Goal: Task Accomplishment & Management: Use online tool/utility

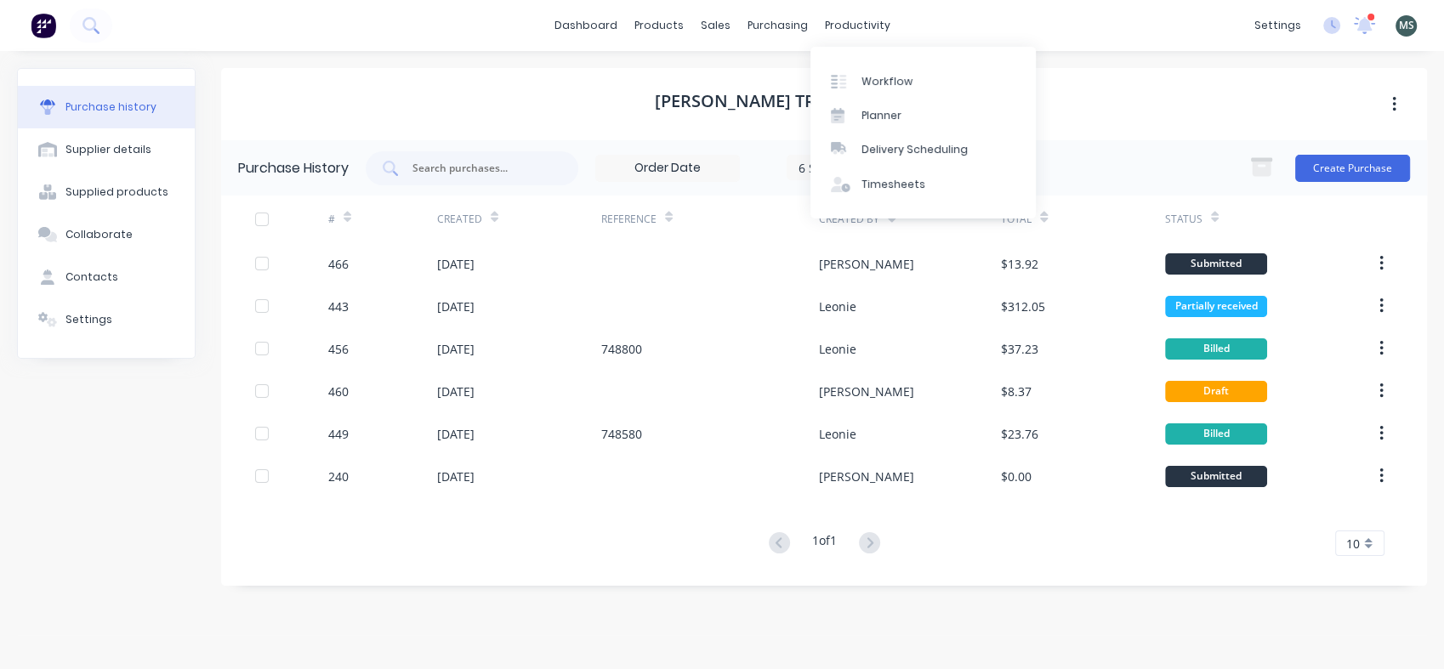
click at [834, 30] on div "productivity" at bounding box center [858, 26] width 83 height 26
click at [842, 25] on div "productivity" at bounding box center [858, 26] width 83 height 26
click at [881, 75] on div "Workflow" at bounding box center [887, 81] width 51 height 15
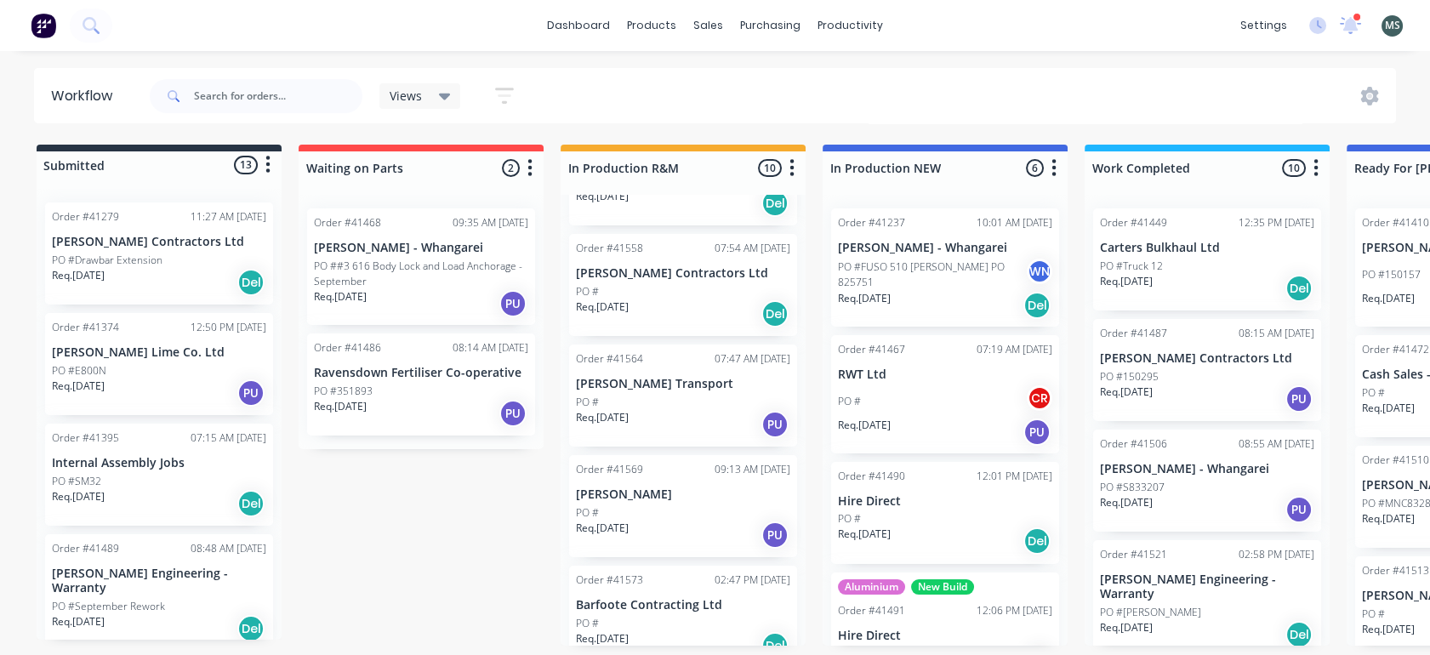
scroll to position [371, 0]
click at [652, 391] on div "PO #" at bounding box center [683, 398] width 214 height 15
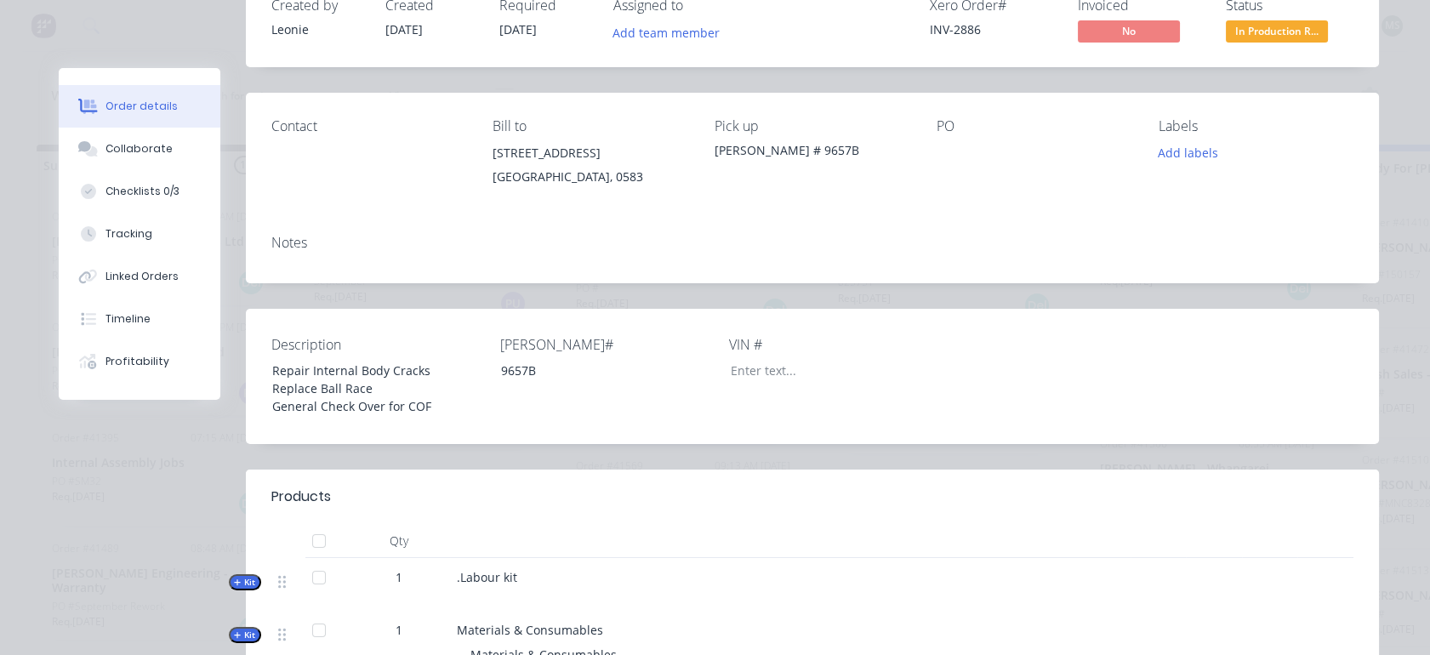
scroll to position [0, 0]
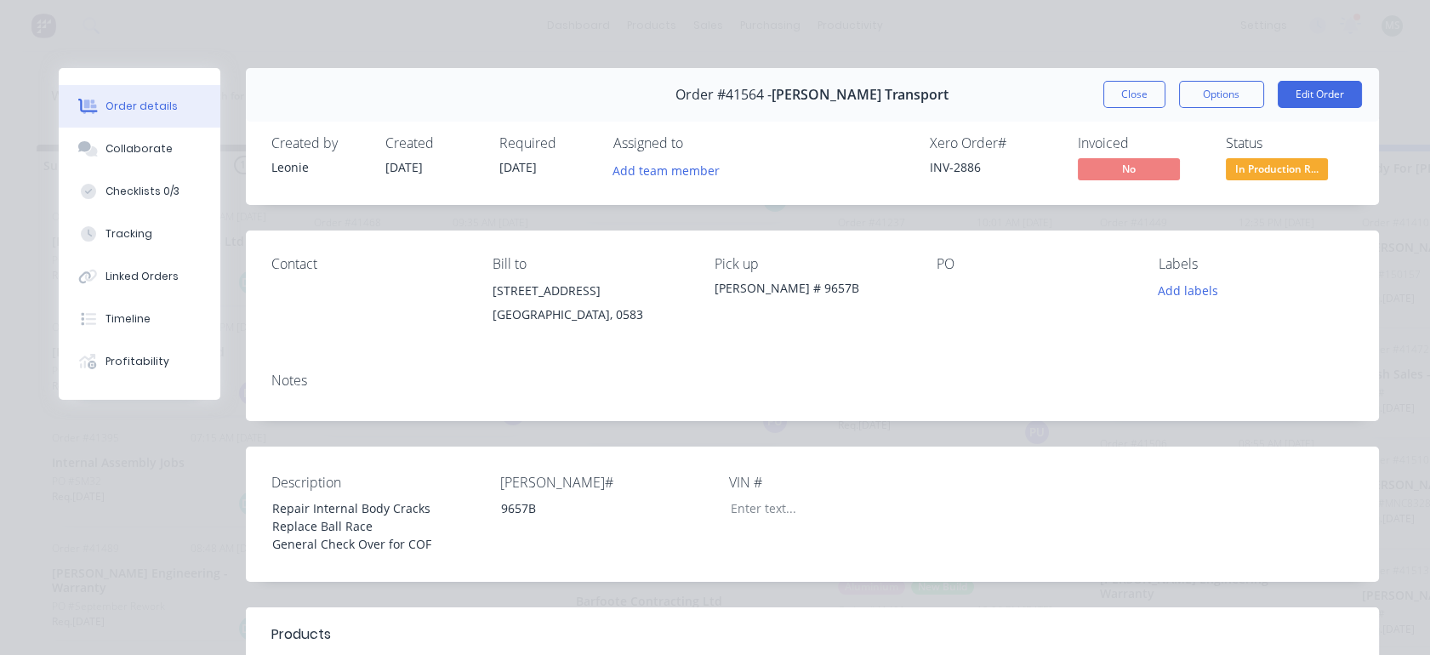
click at [1118, 99] on button "Close" at bounding box center [1134, 94] width 62 height 27
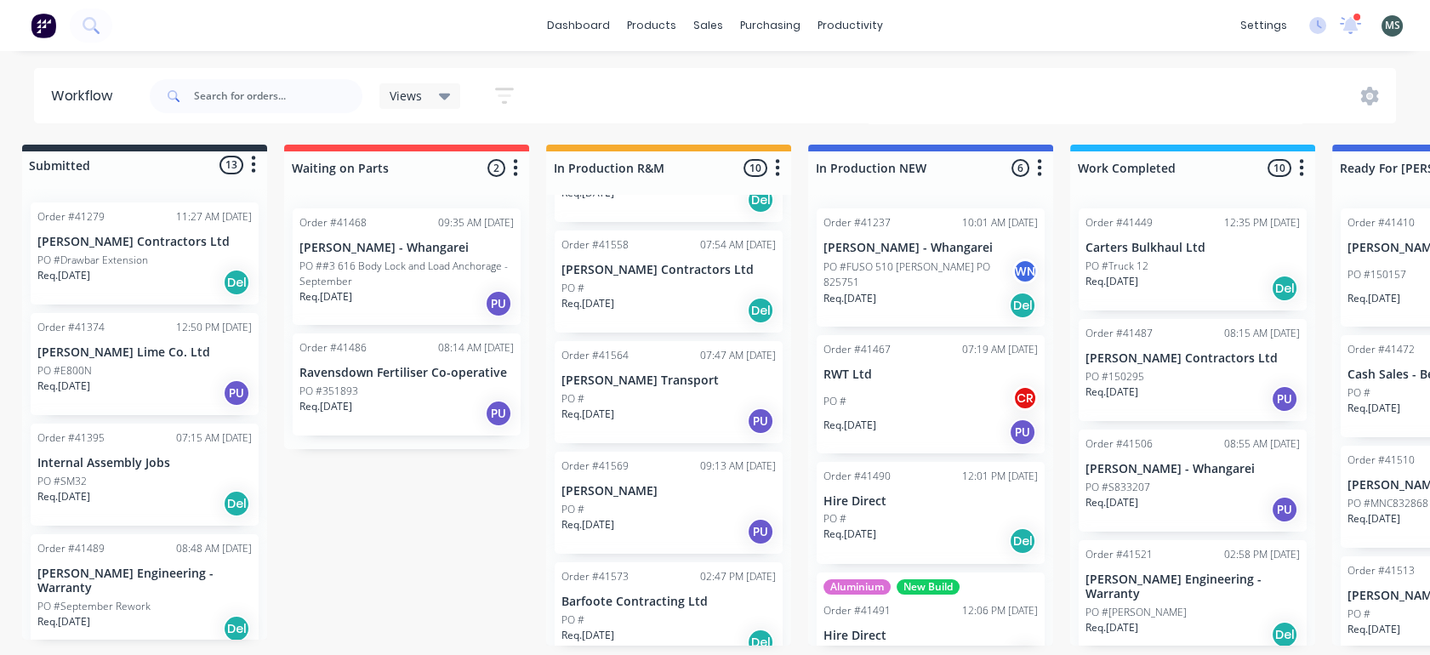
scroll to position [4, 0]
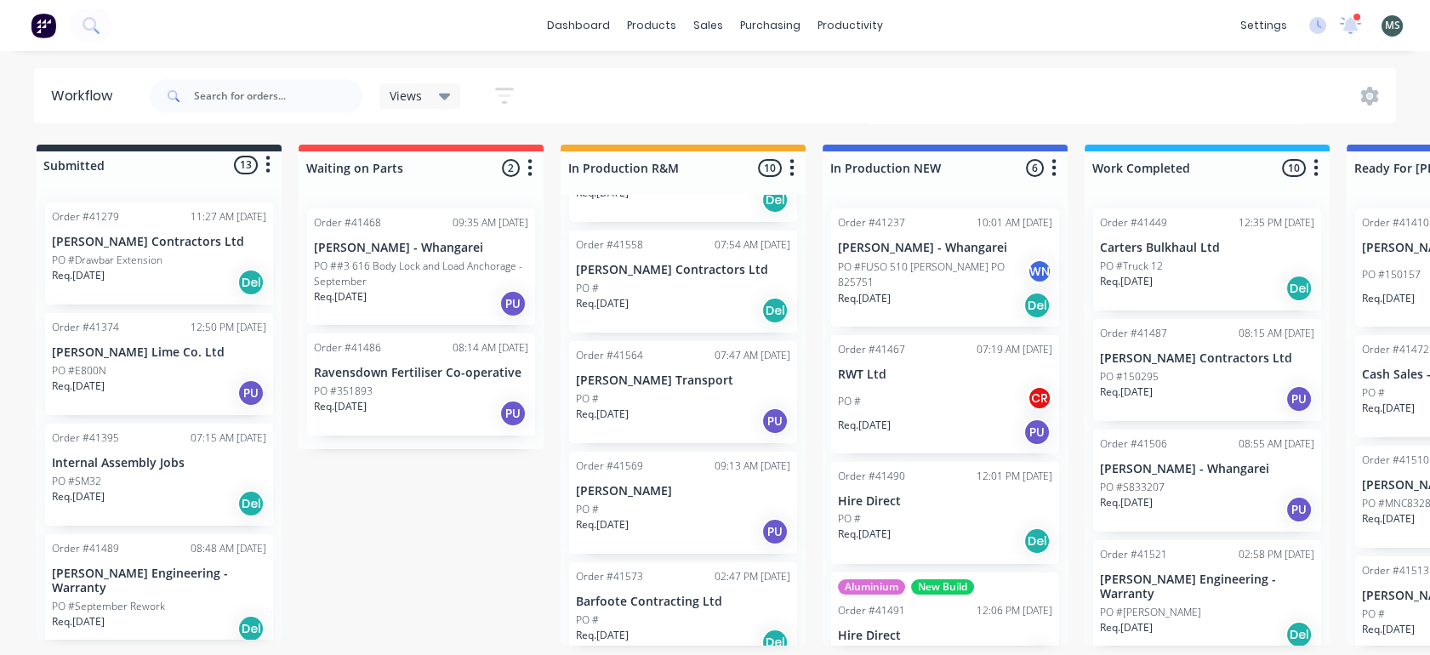
click at [638, 391] on div "PO #" at bounding box center [683, 398] width 214 height 15
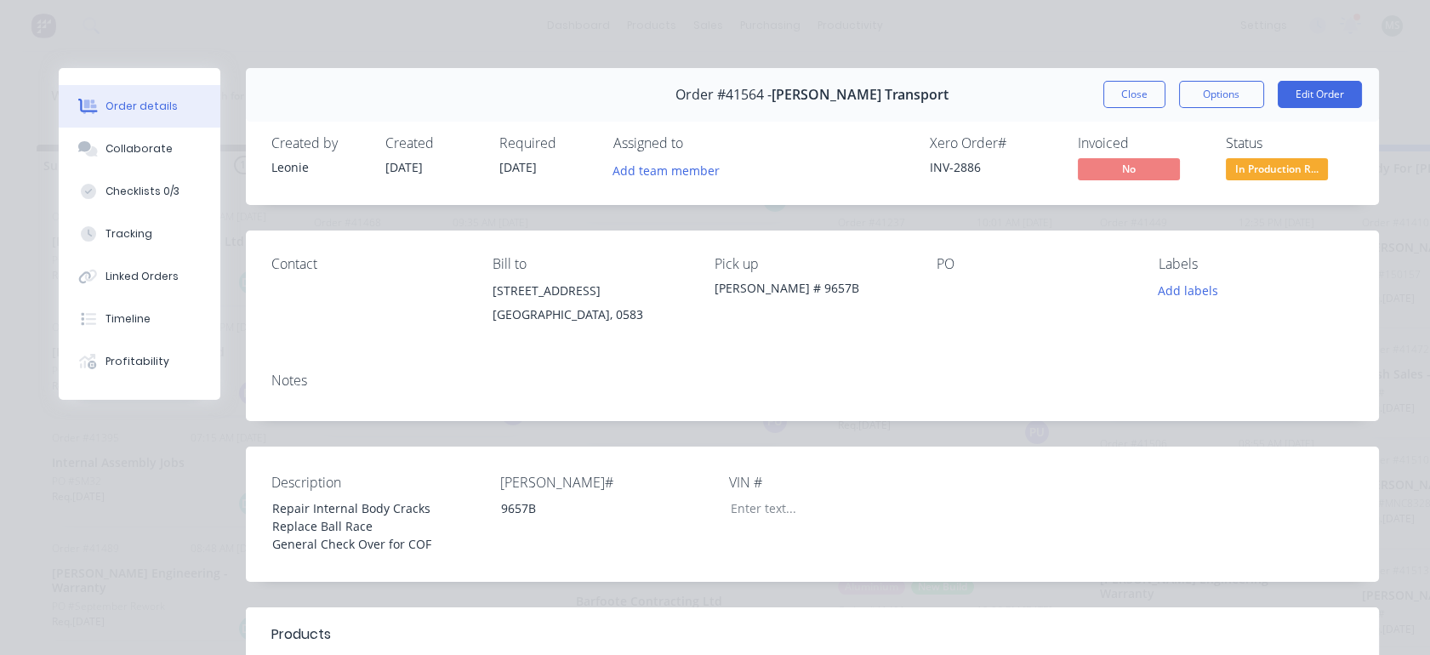
click at [127, 219] on button "Tracking" at bounding box center [140, 234] width 162 height 43
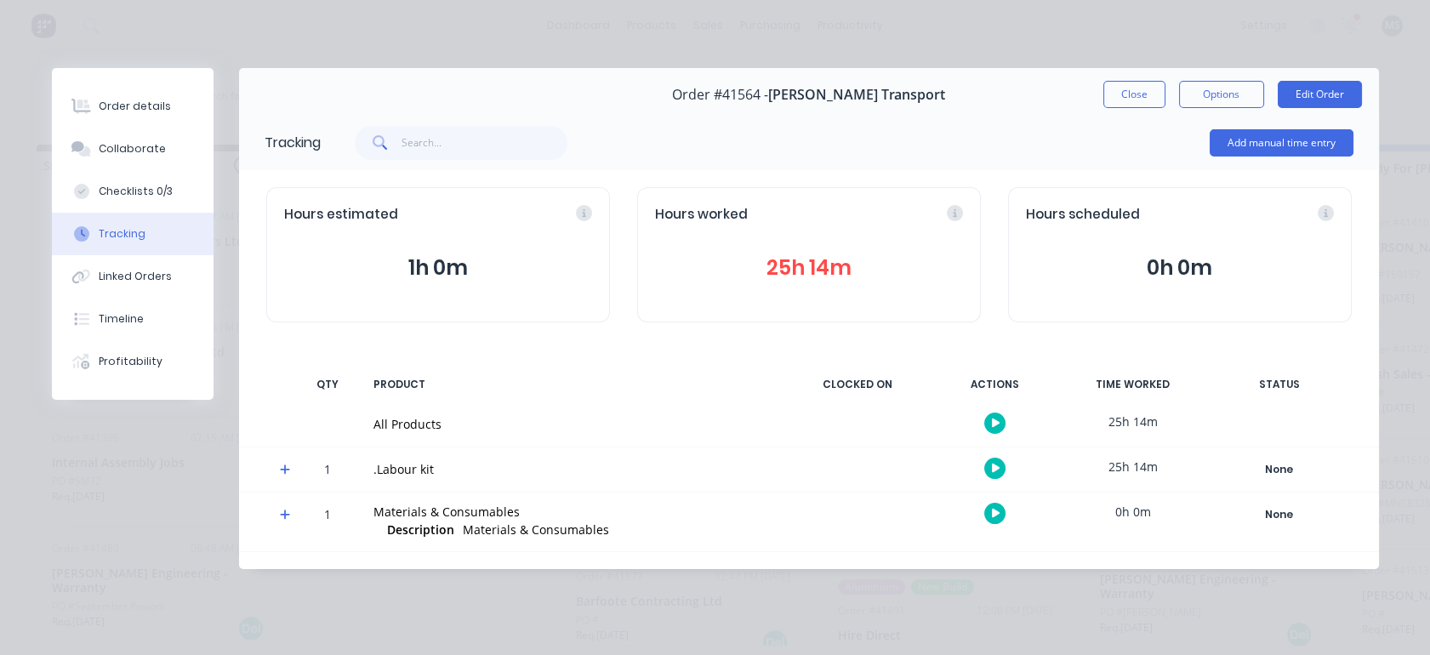
click at [769, 268] on button "25h 14m" at bounding box center [809, 268] width 308 height 32
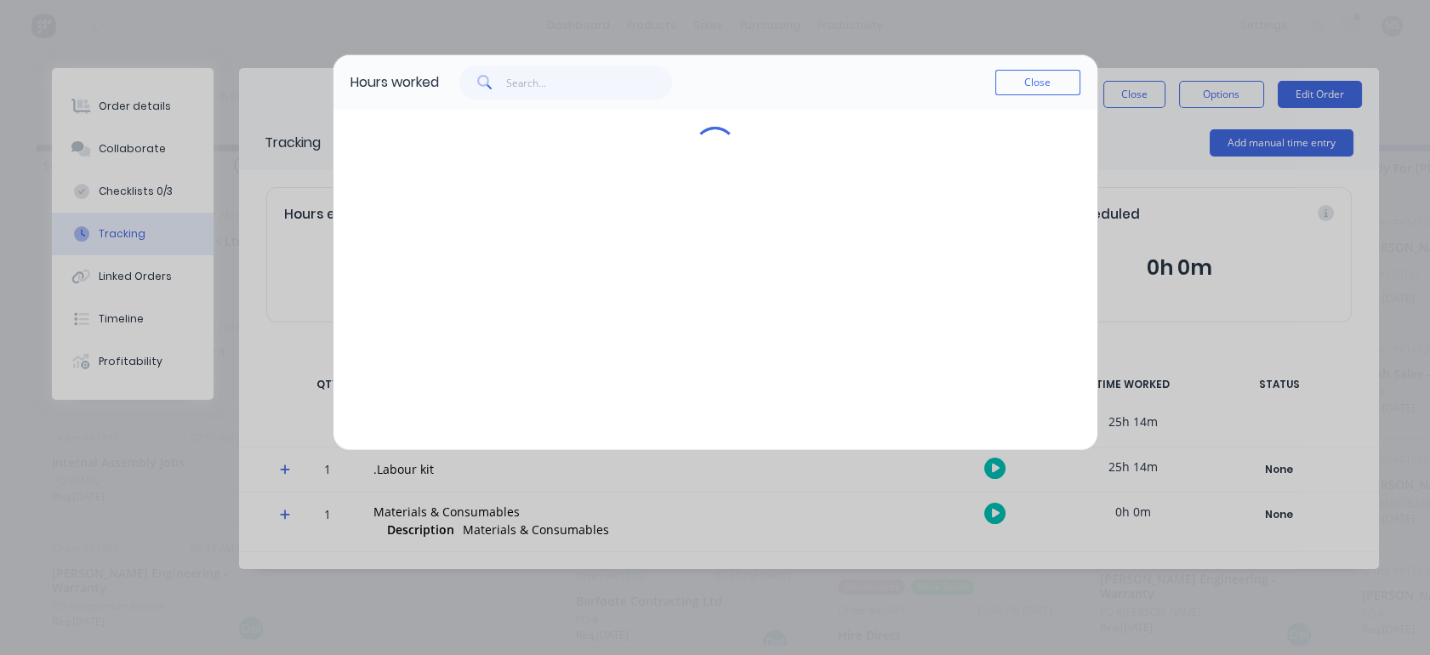
scroll to position [0, 0]
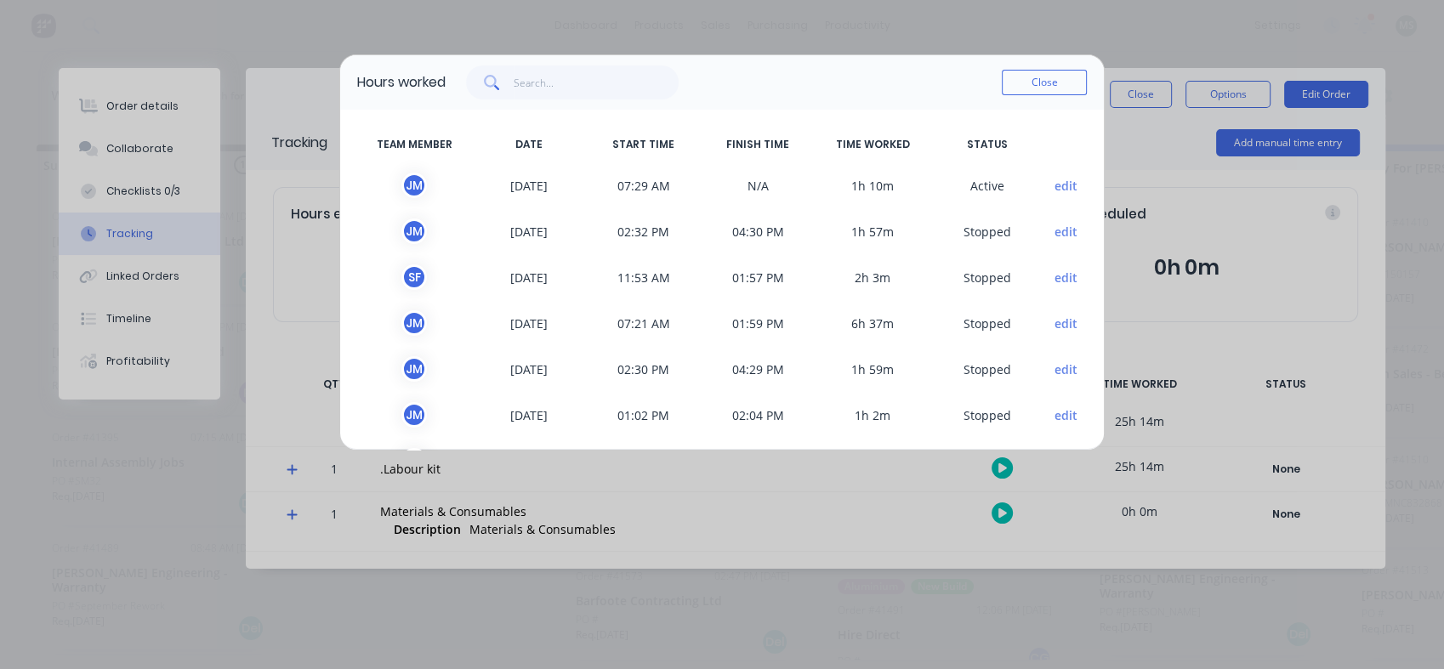
click at [1035, 90] on button "Close" at bounding box center [1044, 83] width 85 height 26
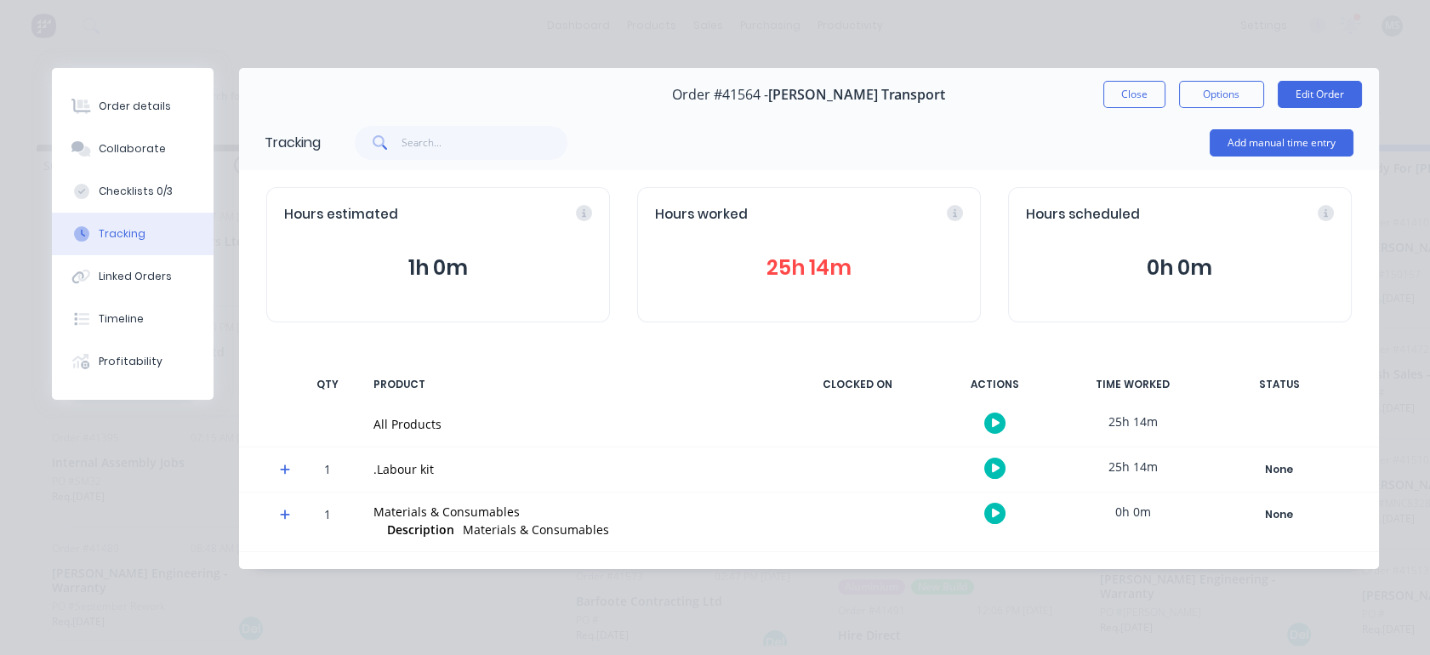
click at [129, 193] on div "Checklists 0/3" at bounding box center [136, 191] width 74 height 15
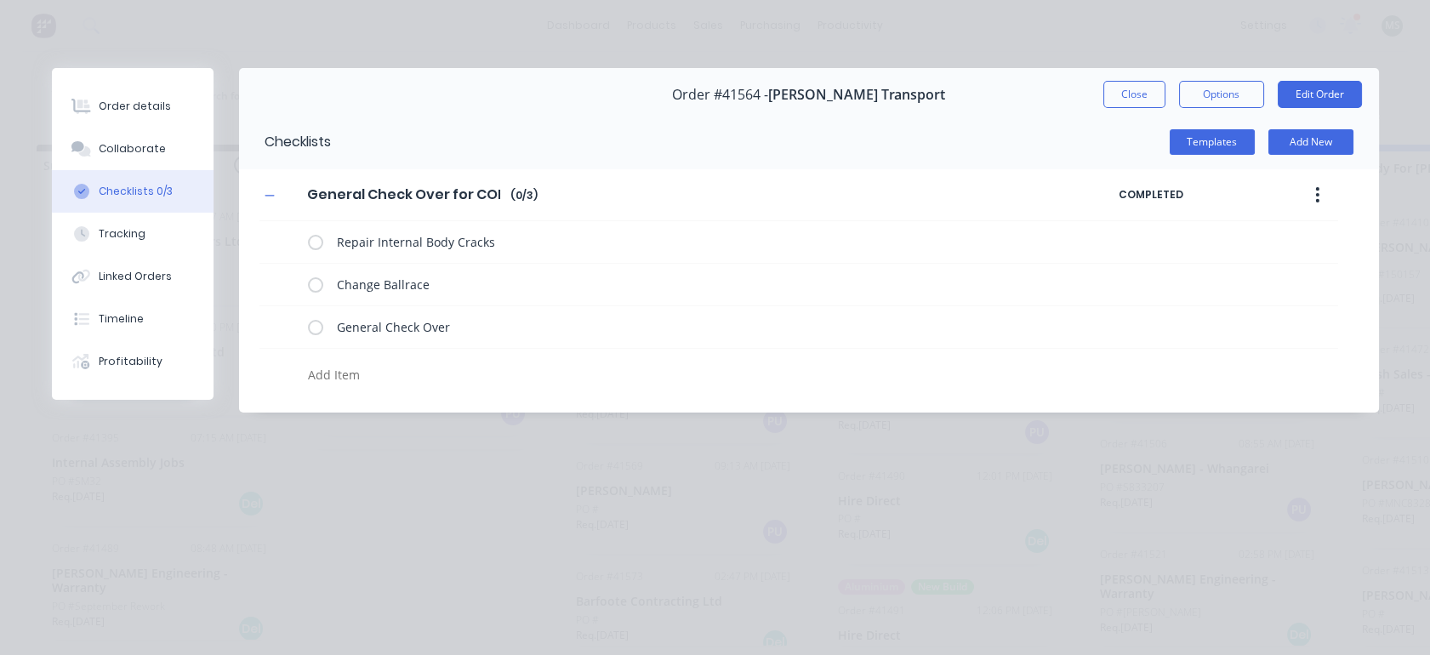
click at [313, 283] on label at bounding box center [315, 285] width 15 height 18
click at [0, 0] on input "checkbox" at bounding box center [0, 0] width 0 height 0
type textarea "x"
click at [1124, 103] on button "Close" at bounding box center [1134, 94] width 62 height 27
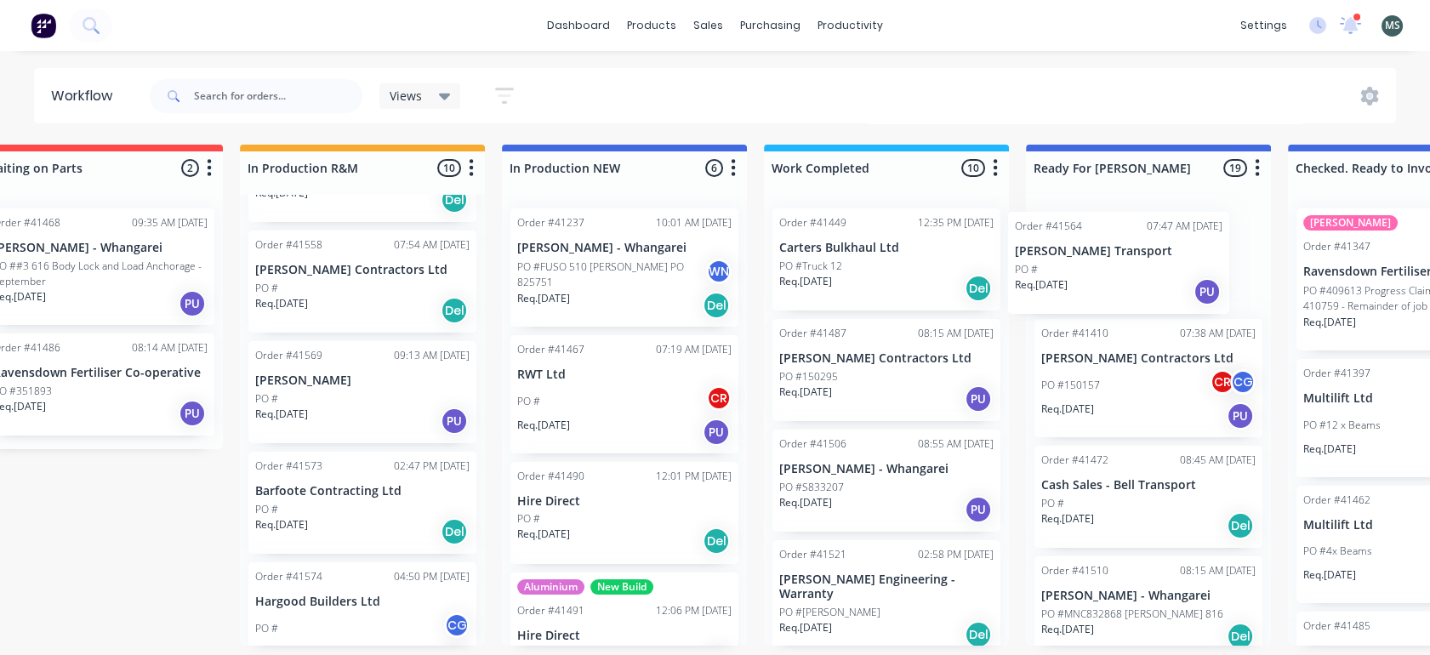
scroll to position [0, 327]
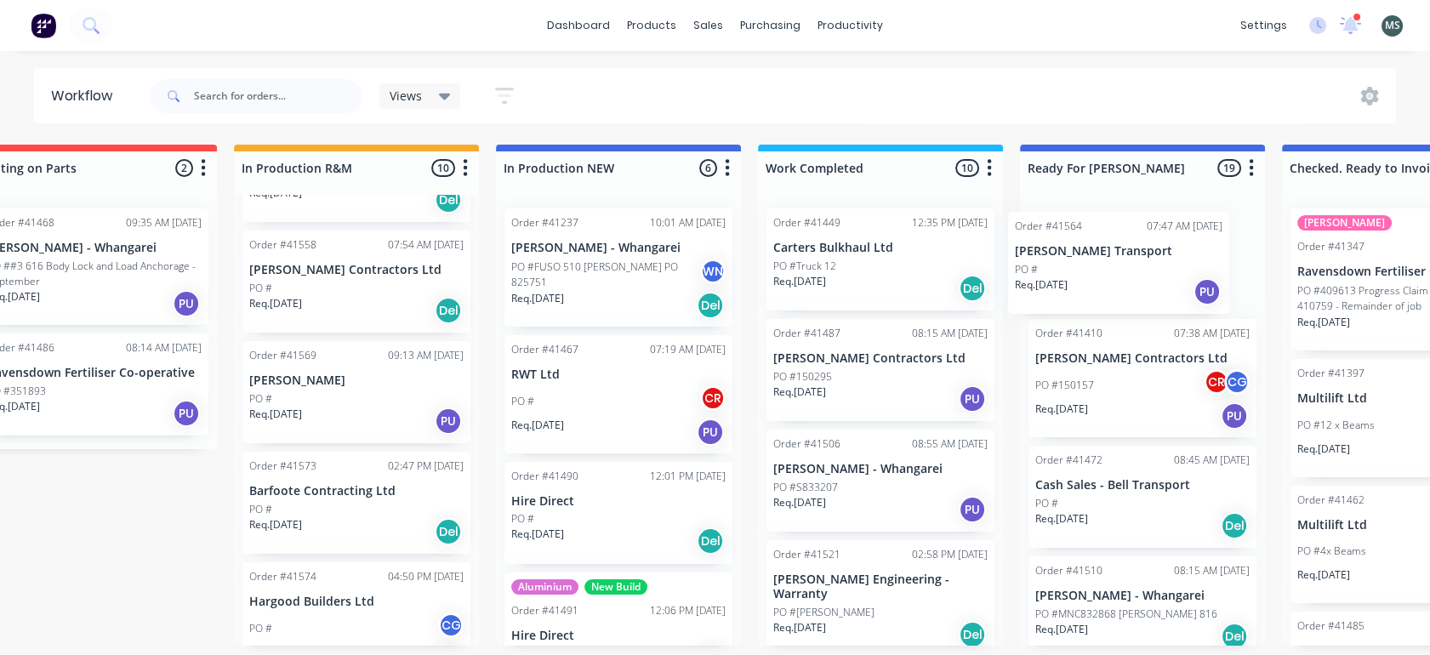
drag, startPoint x: 627, startPoint y: 395, endPoint x: 1071, endPoint y: 286, distance: 457.2
click at [1071, 286] on div "Submitted 13 Status colour #273444 hex #273444 Save Cancel Summaries Total orde…" at bounding box center [1079, 395] width 2837 height 501
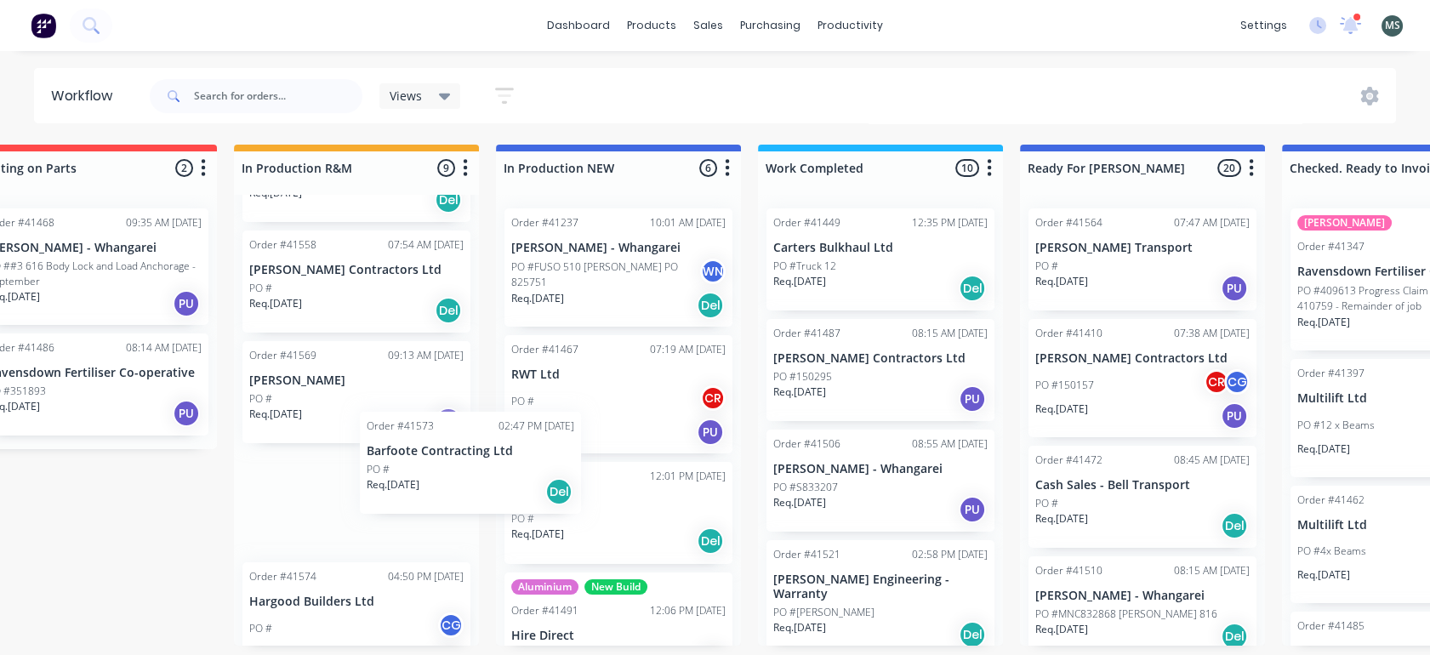
scroll to position [0, 326]
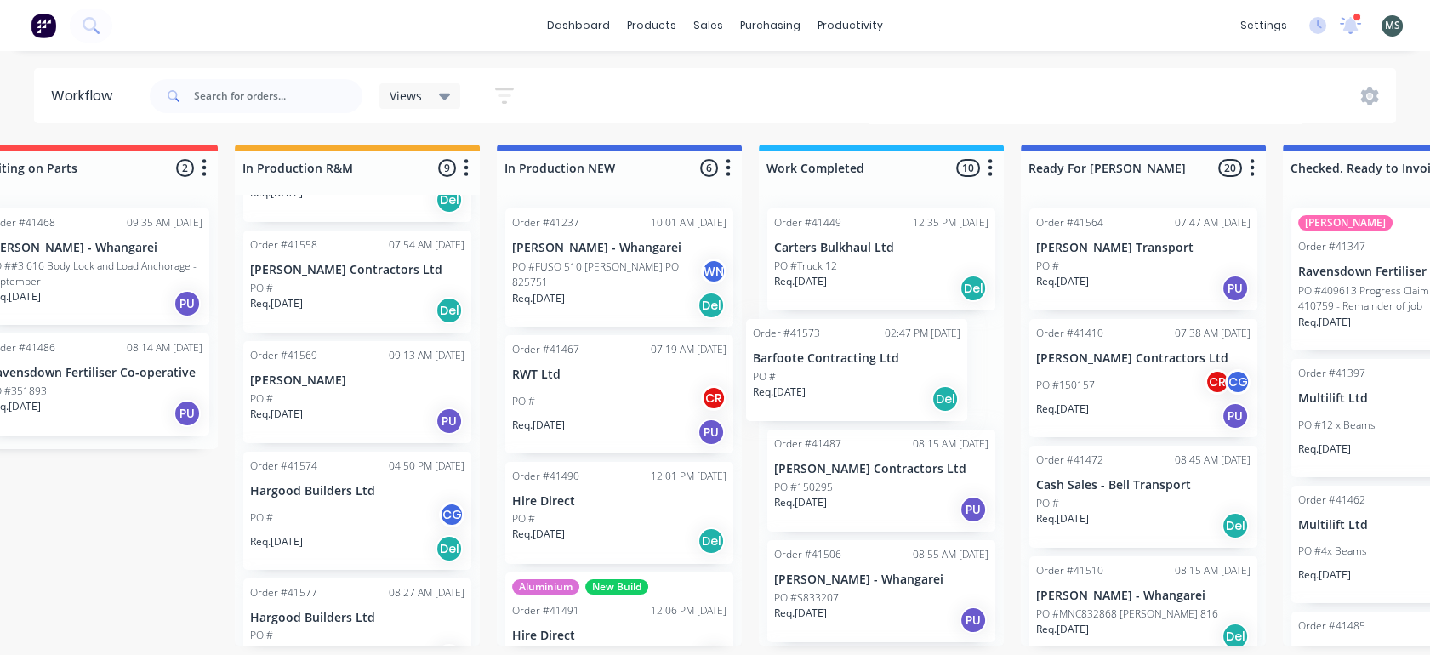
drag, startPoint x: 298, startPoint y: 511, endPoint x: 811, endPoint y: 401, distance: 525.5
click at [811, 401] on div "Submitted 13 Status colour #273444 hex #273444 Save Cancel Summaries Total orde…" at bounding box center [1079, 395] width 2837 height 501
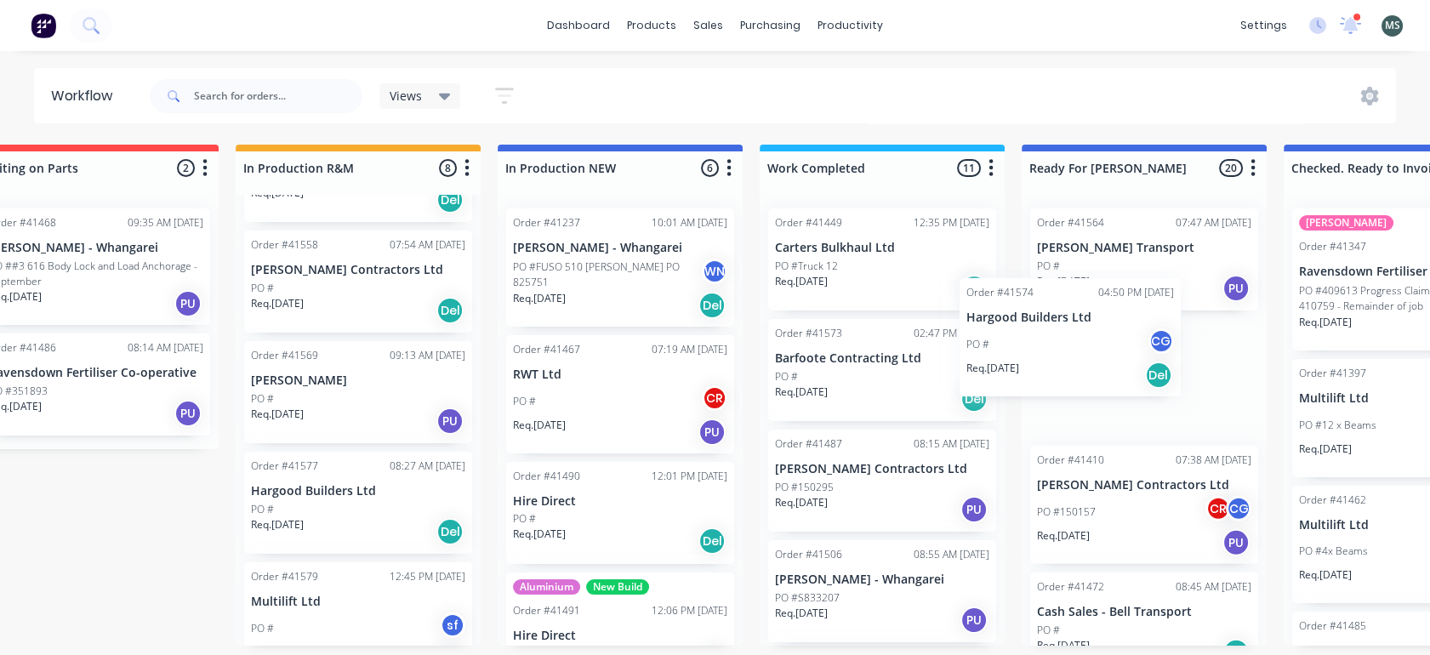
drag, startPoint x: 317, startPoint y: 503, endPoint x: 1068, endPoint y: 347, distance: 766.2
click at [1068, 347] on div "Submitted 13 Status colour #273444 hex #273444 Save Cancel Summaries Total orde…" at bounding box center [1080, 395] width 2837 height 501
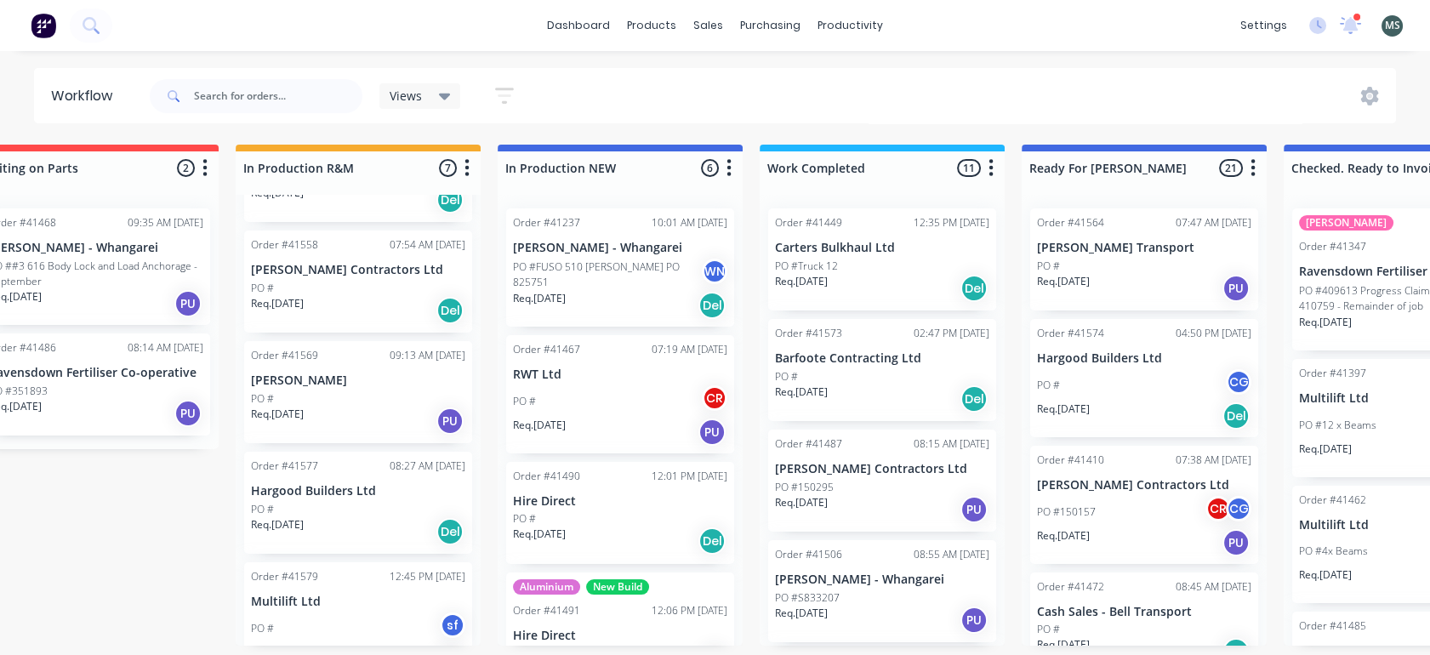
scroll to position [2, 324]
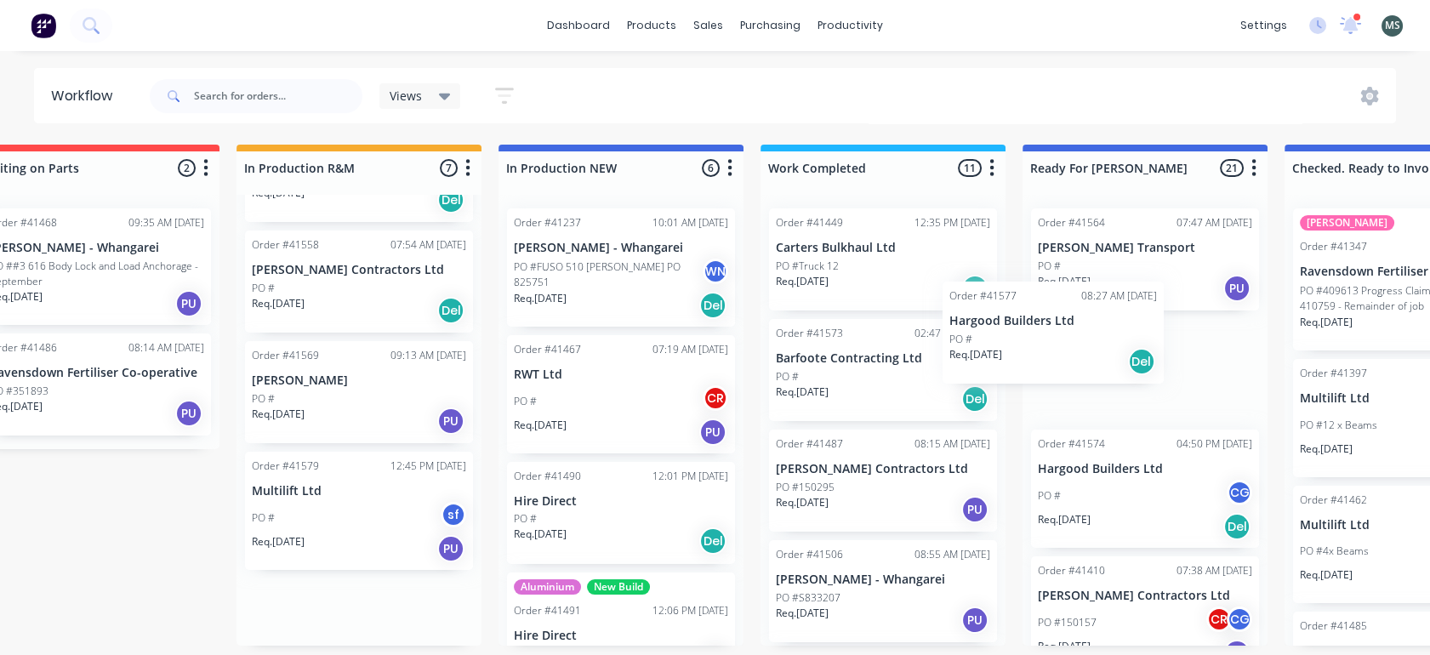
drag, startPoint x: 329, startPoint y: 500, endPoint x: 1038, endPoint y: 354, distance: 723.5
click at [1038, 354] on div "Submitted 13 Status colour #273444 hex #273444 Save Cancel Summaries Total orde…" at bounding box center [1081, 395] width 2837 height 501
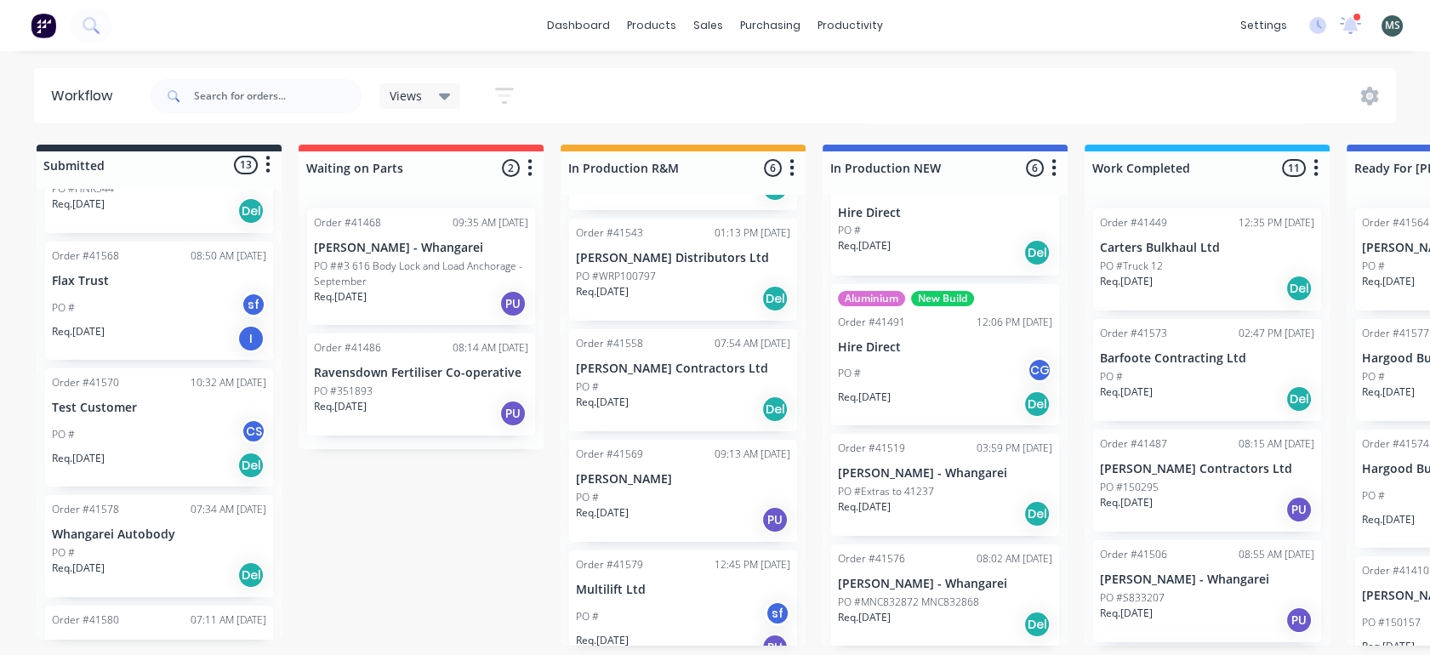
scroll to position [1039, 0]
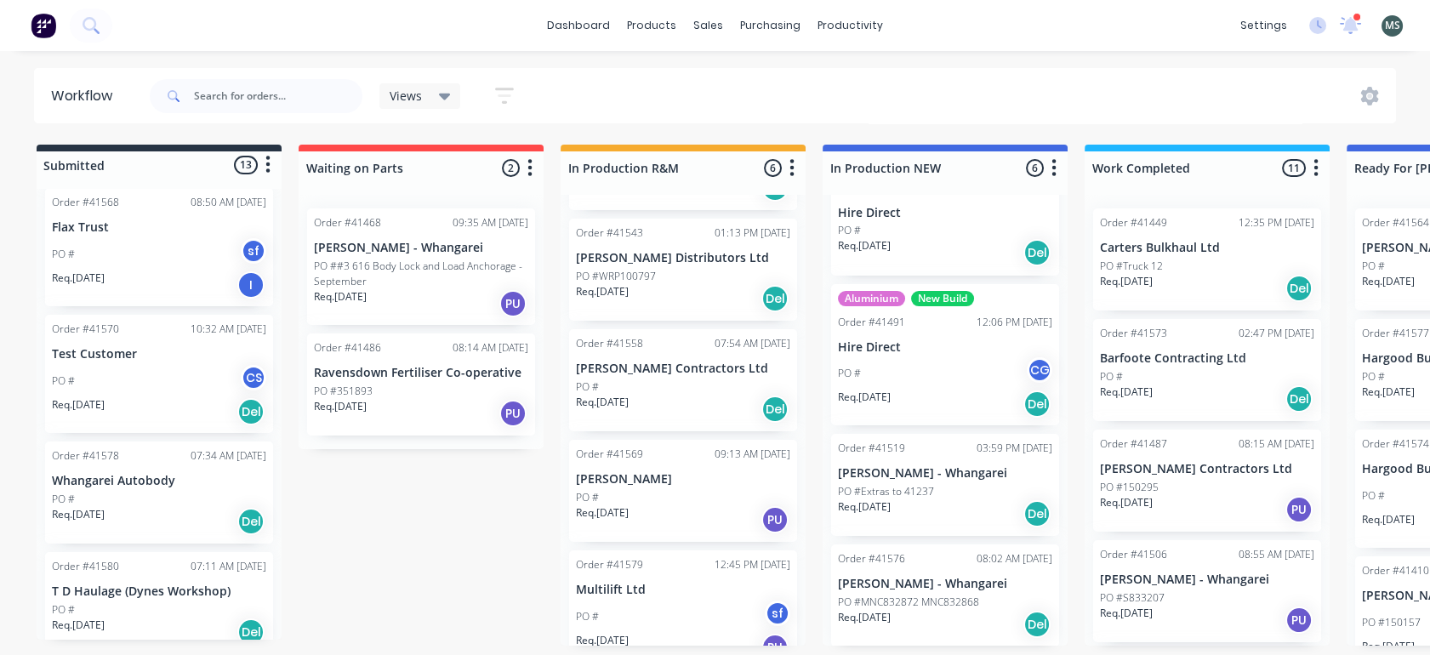
click at [145, 507] on div "Req. [DATE] Del" at bounding box center [159, 521] width 214 height 29
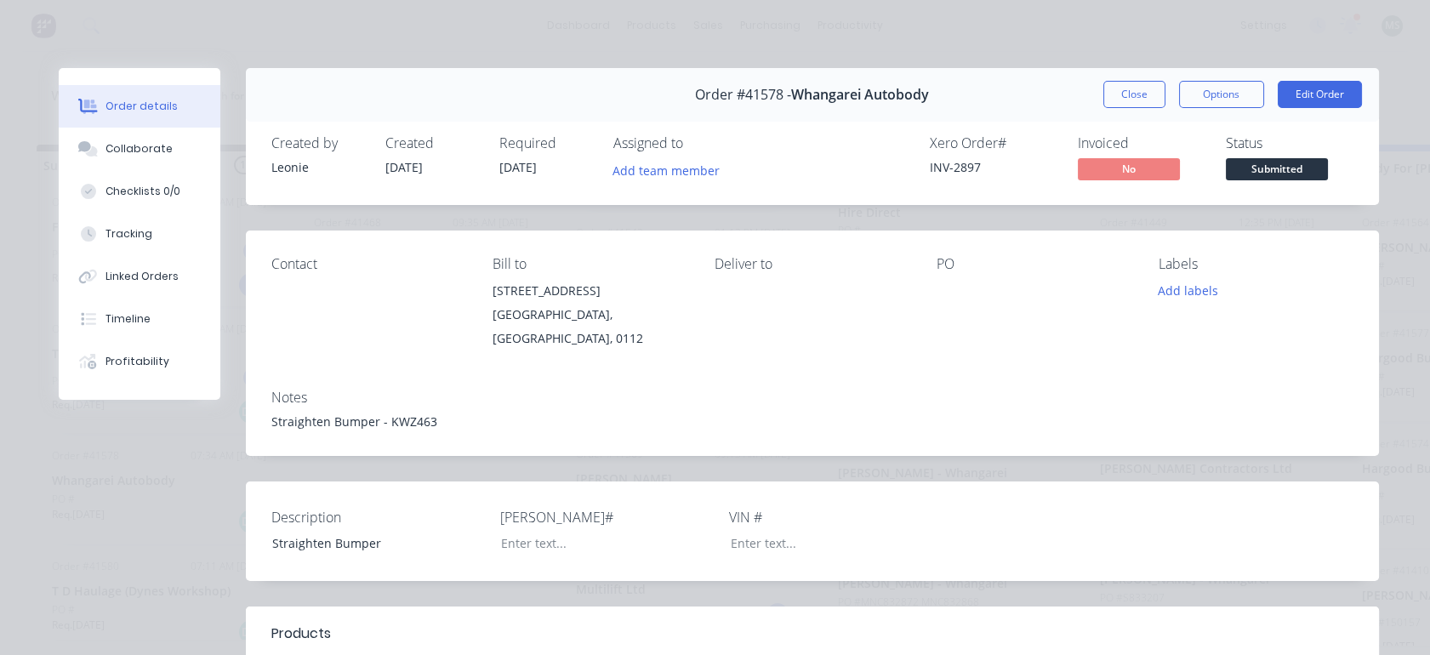
click at [1123, 96] on button "Close" at bounding box center [1134, 94] width 62 height 27
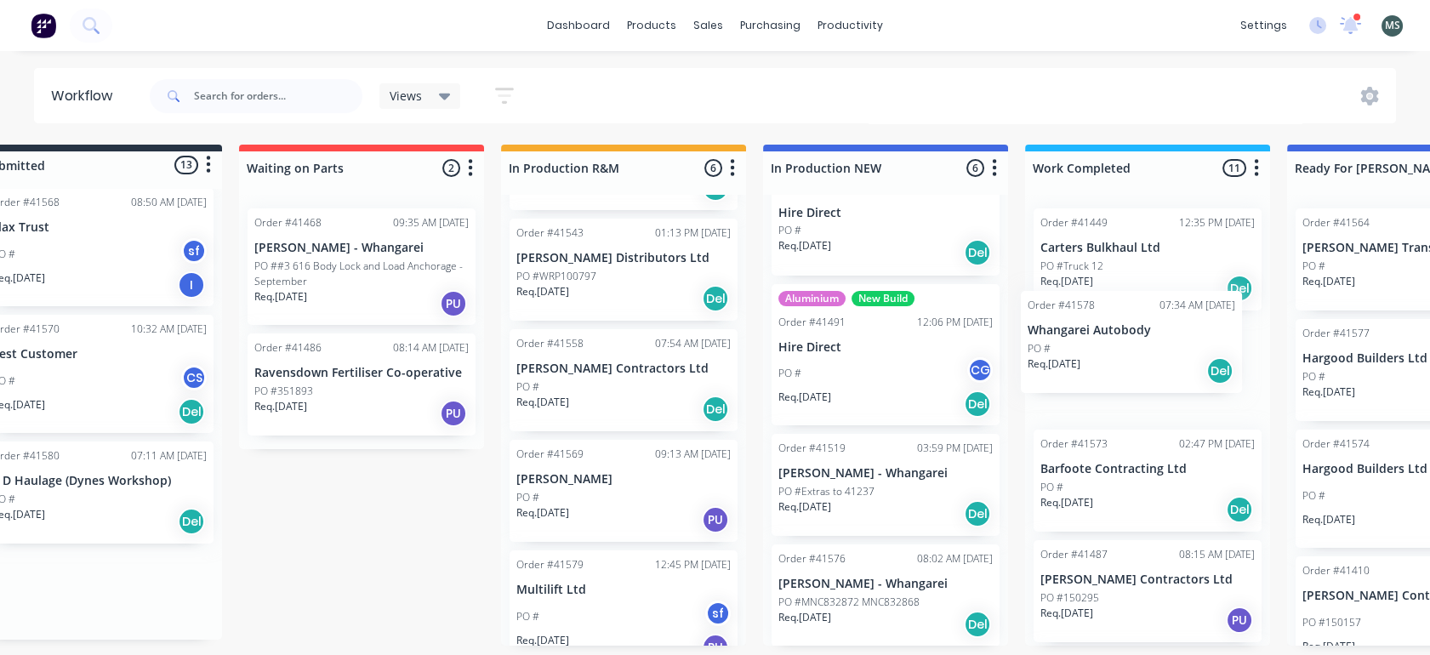
drag, startPoint x: 144, startPoint y: 477, endPoint x: 1155, endPoint y: 348, distance: 1019.6
click at [1155, 348] on div "Submitted 13 Status colour #273444 hex #273444 Save Cancel Summaries Total orde…" at bounding box center [1346, 395] width 2837 height 501
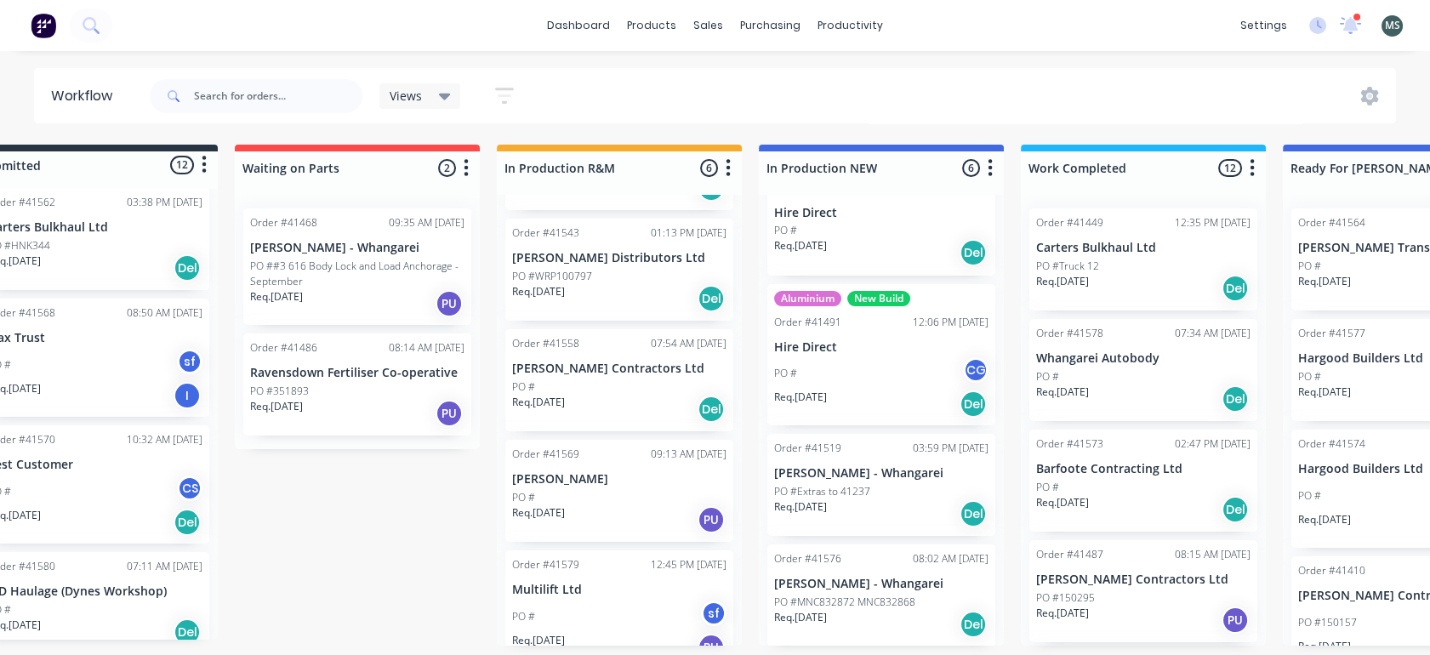
scroll to position [2, 0]
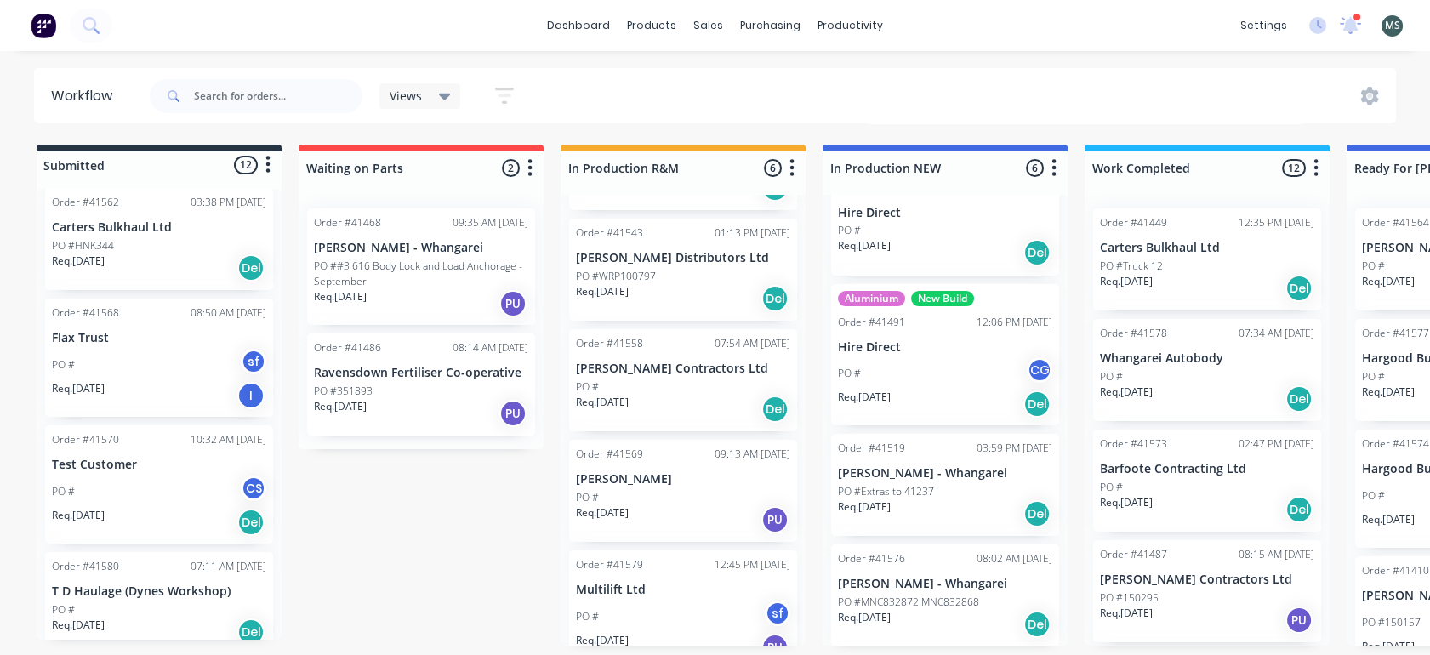
click at [114, 602] on div "PO #" at bounding box center [159, 609] width 214 height 15
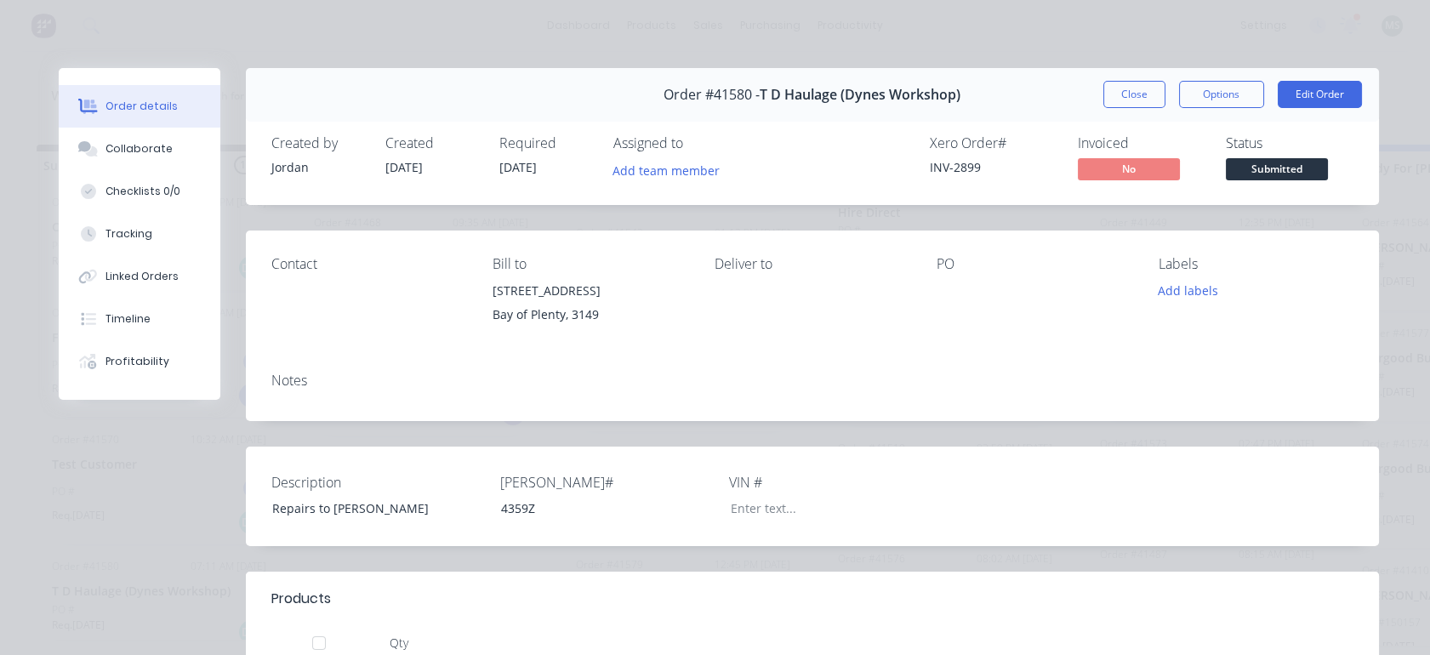
click at [1134, 94] on button "Close" at bounding box center [1134, 94] width 62 height 27
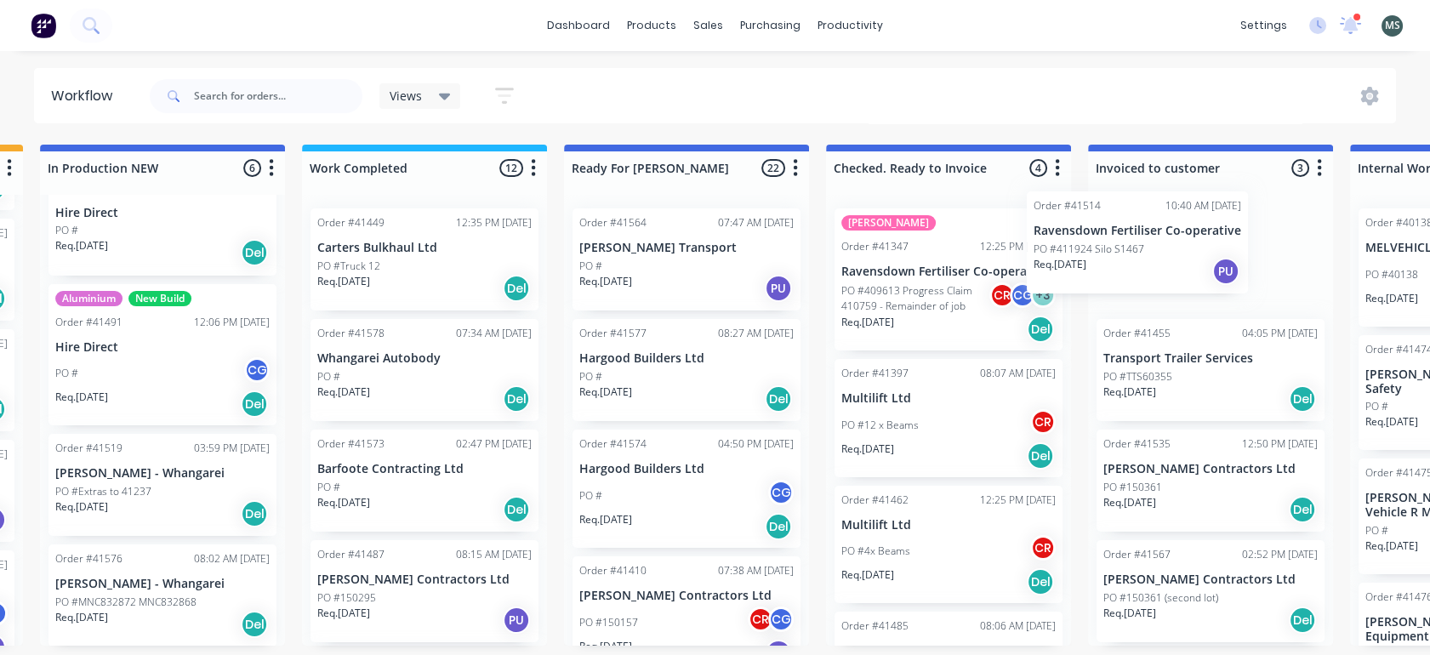
scroll to position [2, 784]
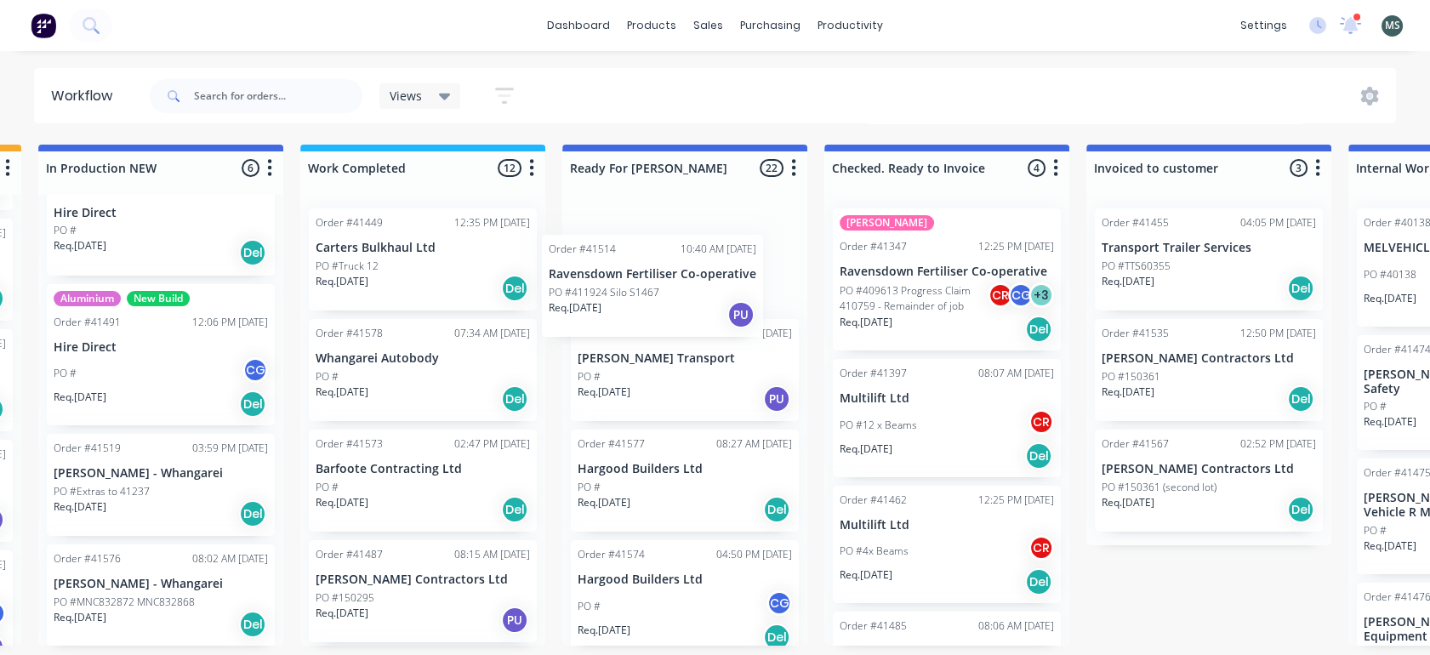
drag, startPoint x: 117, startPoint y: 482, endPoint x: 618, endPoint y: 302, distance: 532.5
click at [618, 302] on div "Submitted 12 Status colour #273444 hex #273444 Save Cancel Summaries Total orde…" at bounding box center [621, 395] width 2837 height 501
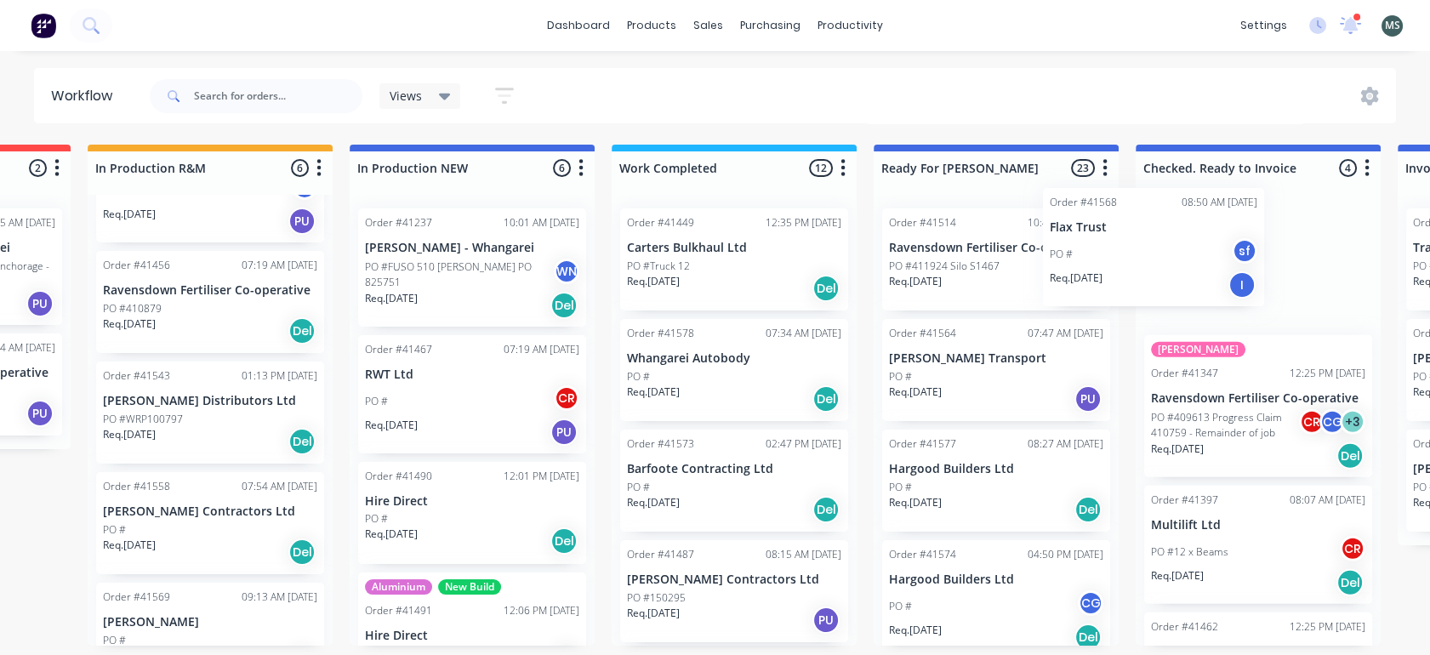
scroll to position [2, 479]
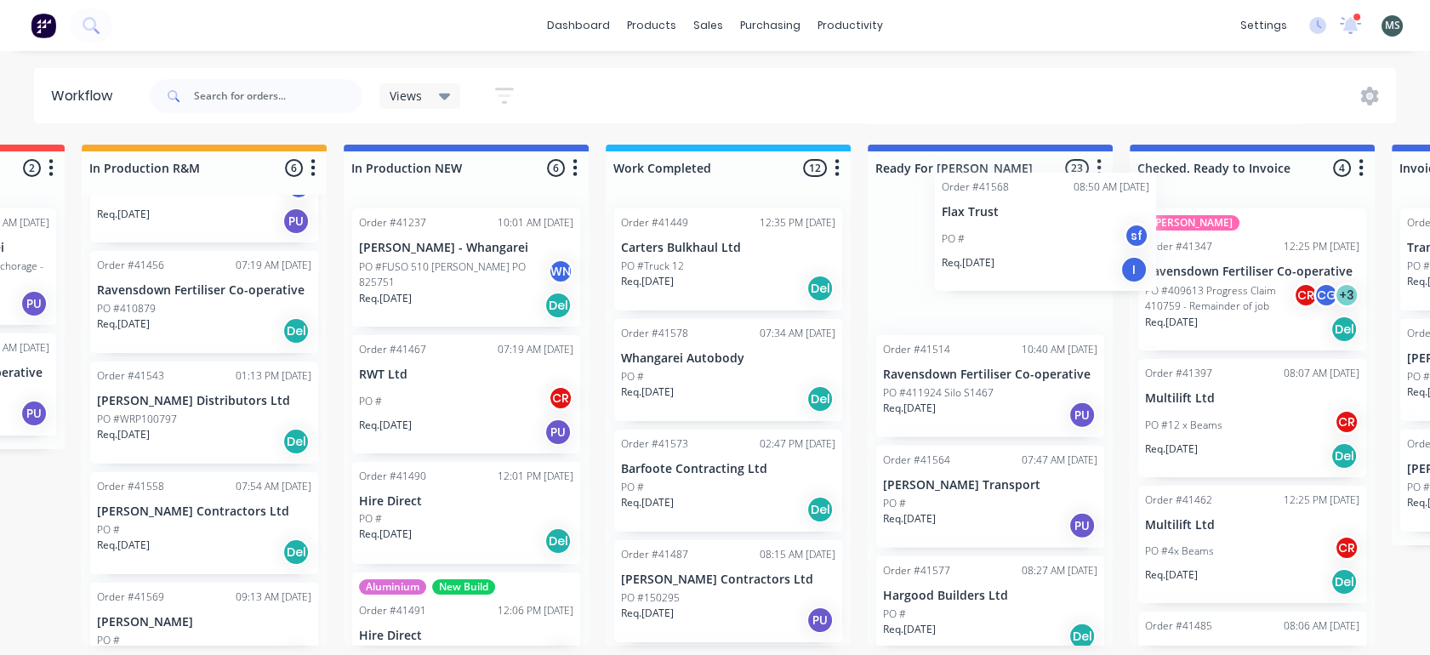
drag, startPoint x: 117, startPoint y: 389, endPoint x: 1016, endPoint y: 279, distance: 905.8
click at [1016, 279] on div "Submitted 11 Status colour #273444 hex #273444 Save Cancel Summaries Total orde…" at bounding box center [926, 395] width 2837 height 501
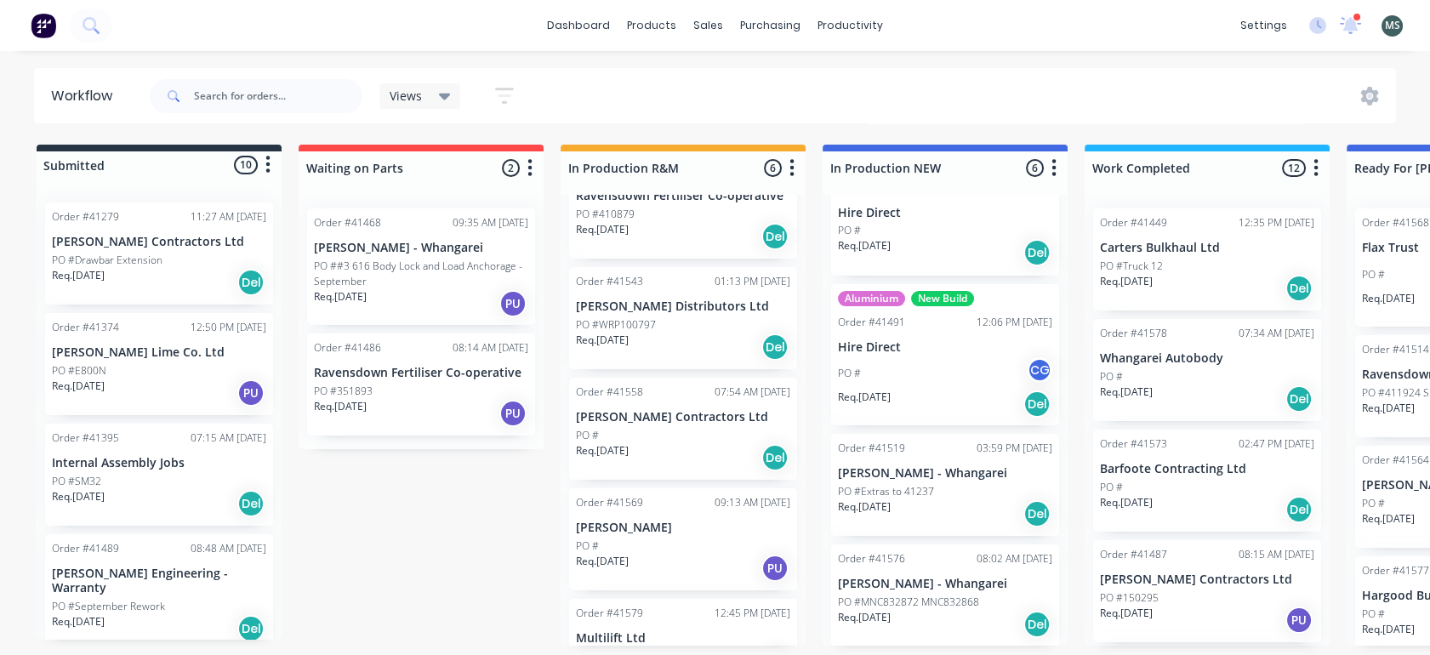
scroll to position [272, 0]
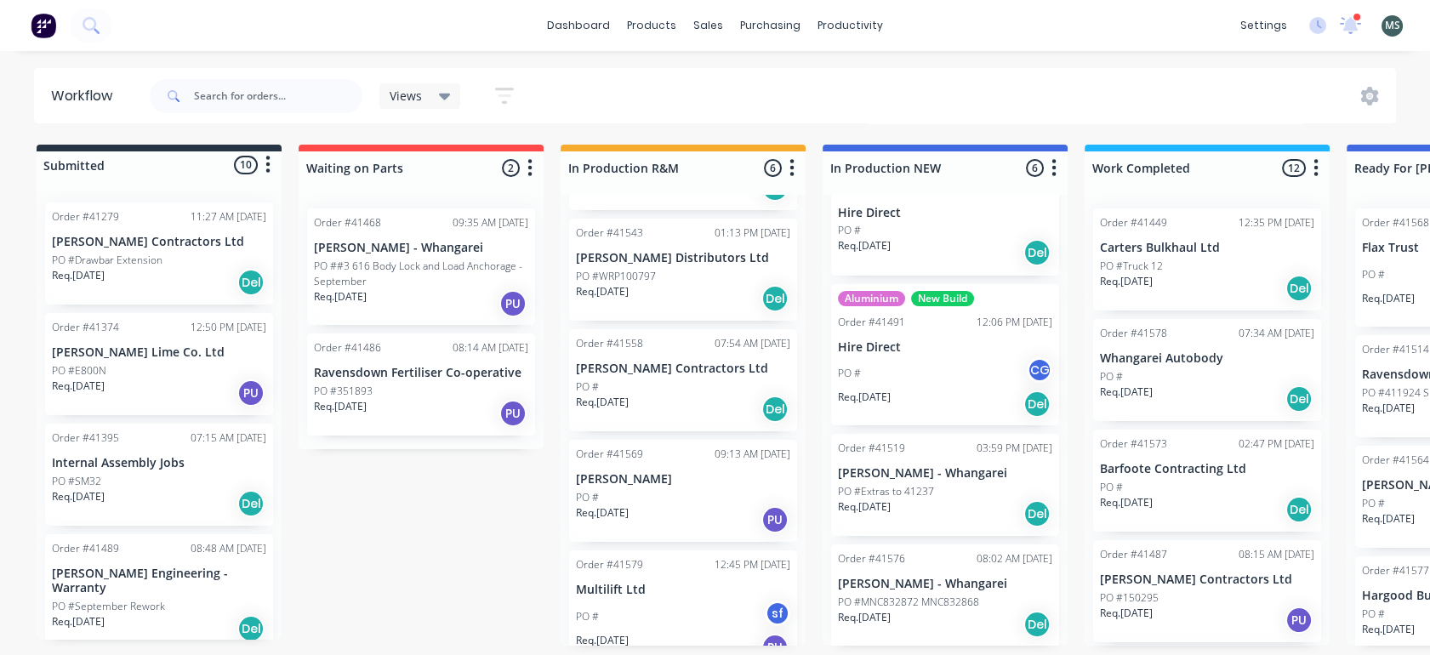
click at [686, 395] on div "Req. [DATE] Del" at bounding box center [683, 409] width 214 height 29
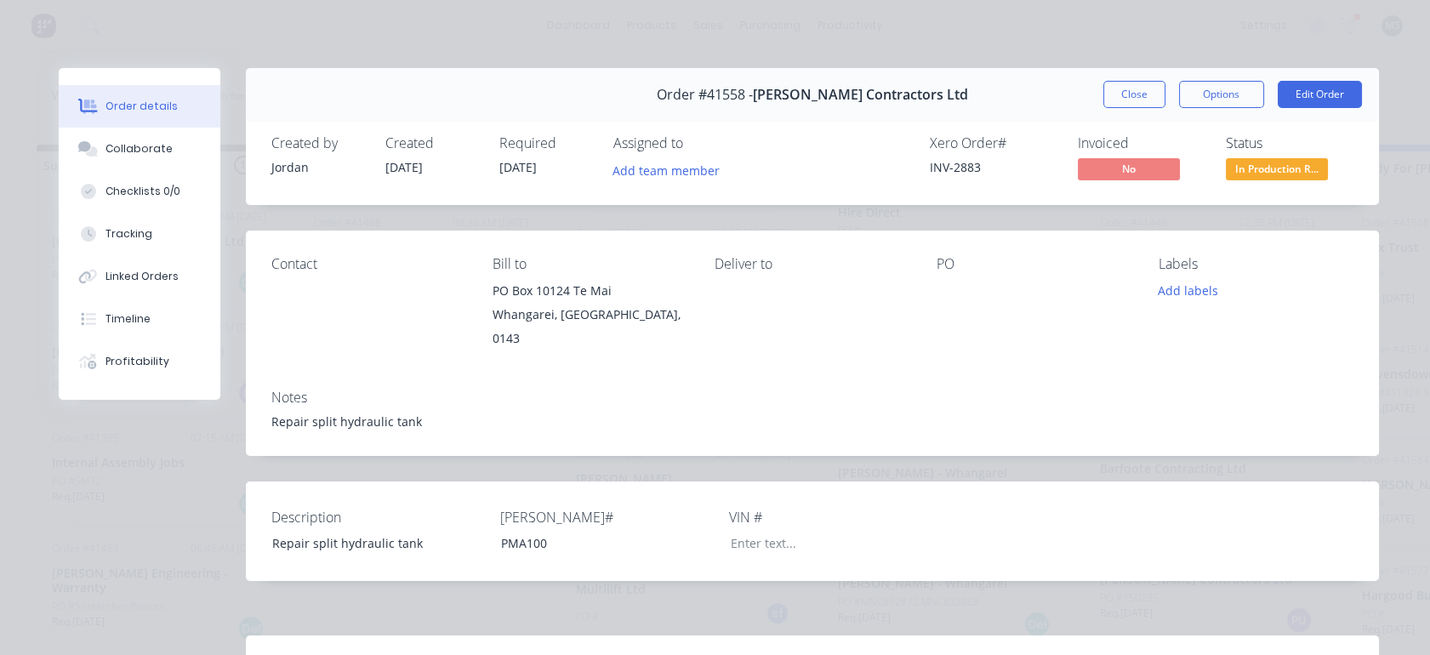
click at [1123, 94] on button "Close" at bounding box center [1134, 94] width 62 height 27
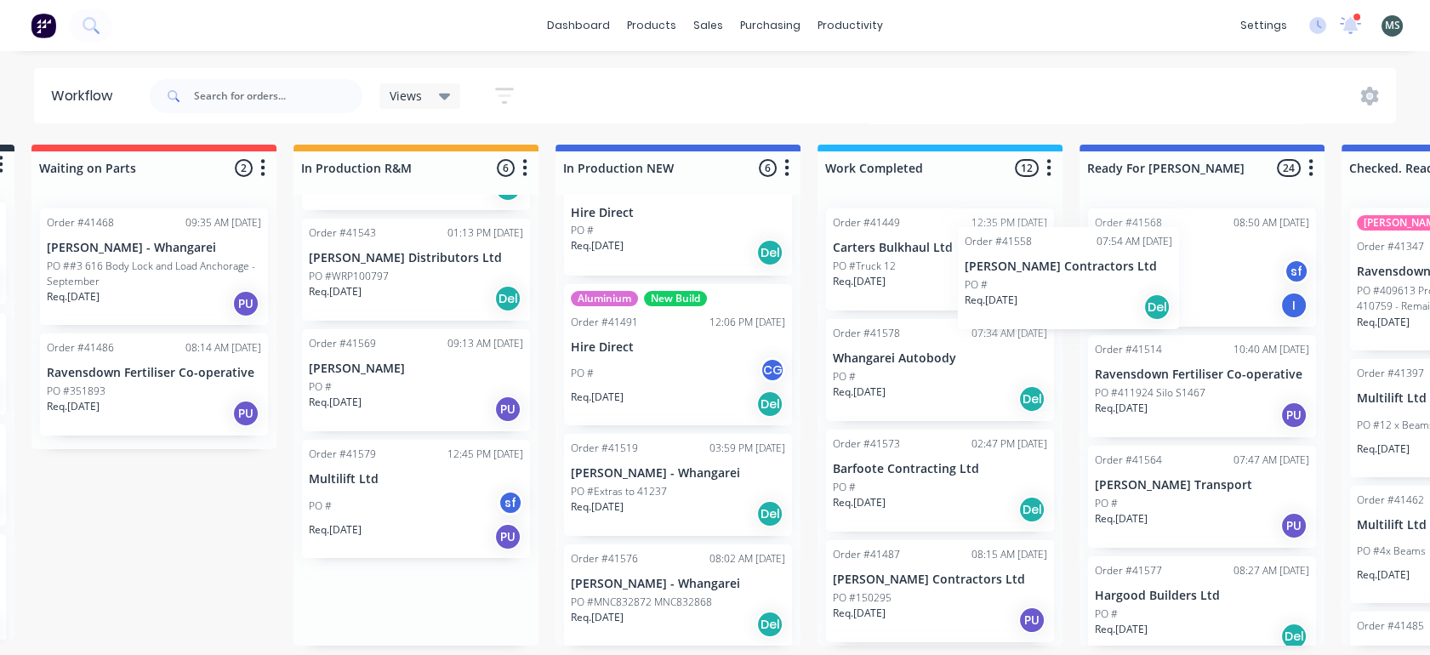
scroll to position [2, 270]
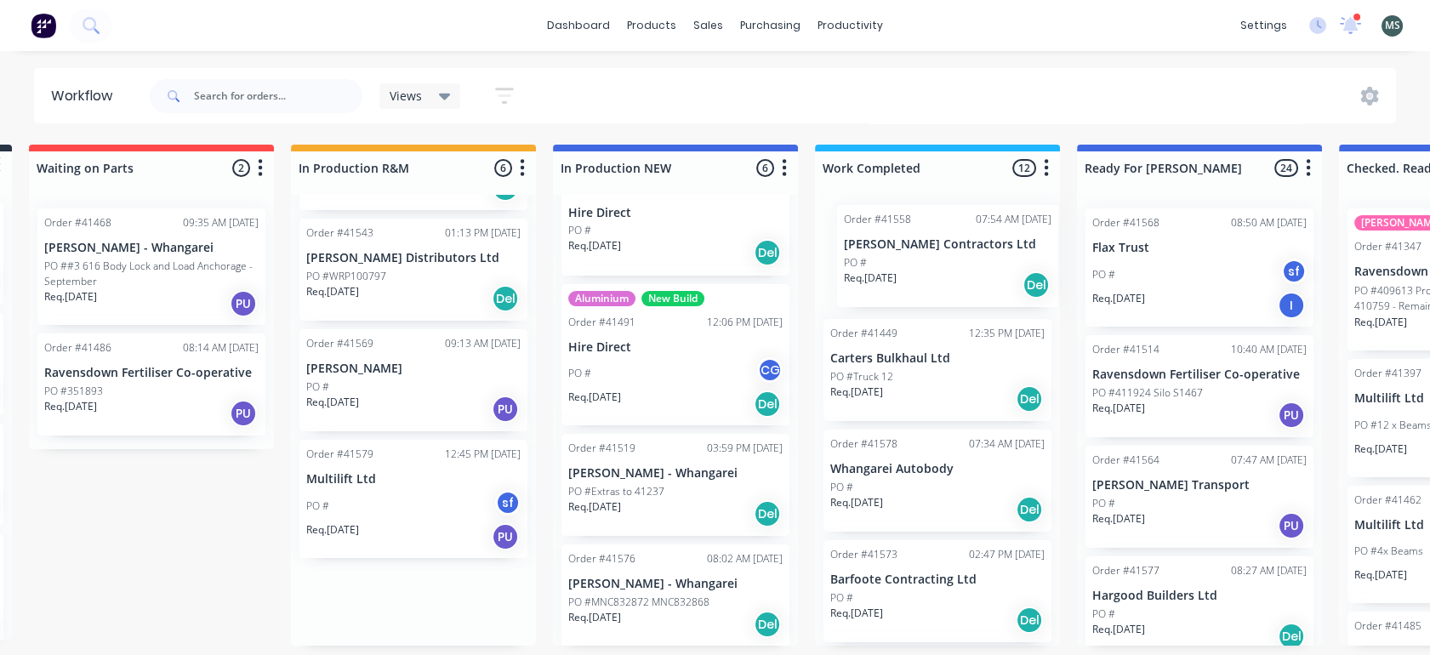
drag, startPoint x: 660, startPoint y: 344, endPoint x: 936, endPoint y: 238, distance: 295.4
click at [936, 238] on div "Submitted 10 Status colour #273444 hex #273444 Save Cancel Summaries Total orde…" at bounding box center [1136, 395] width 2837 height 501
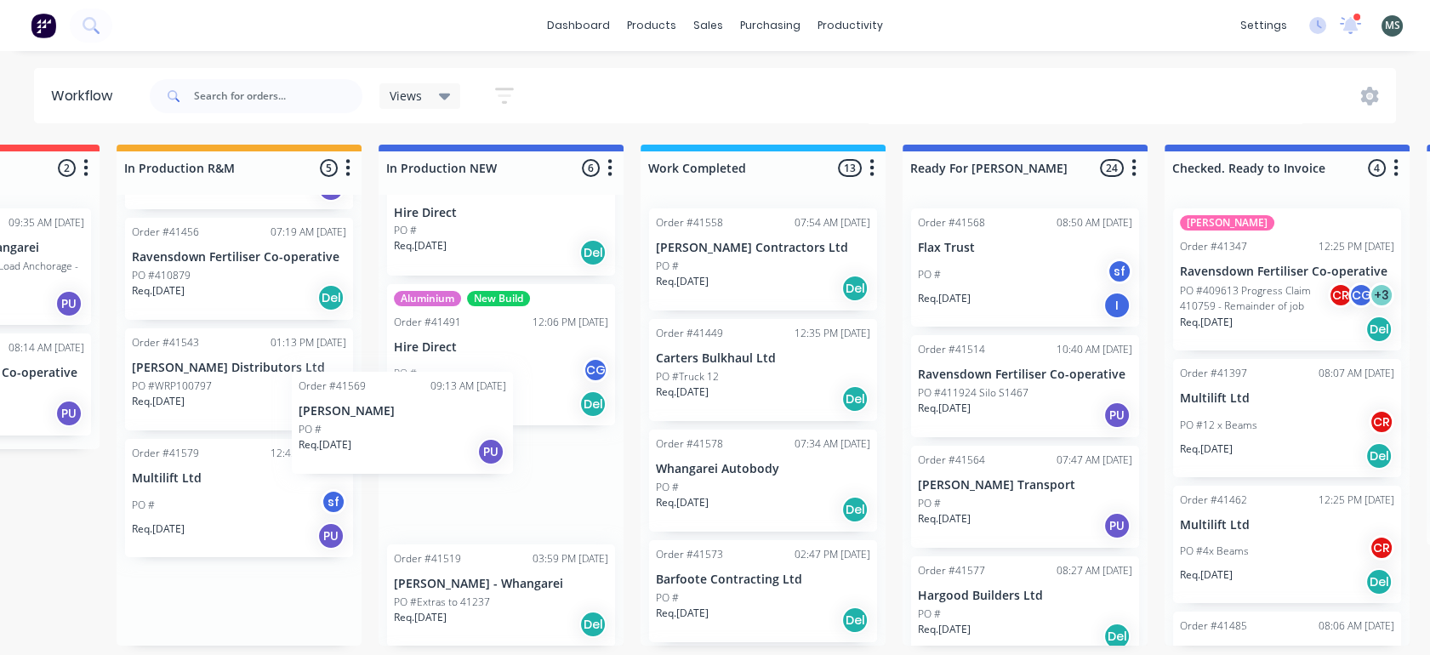
scroll to position [2, 441]
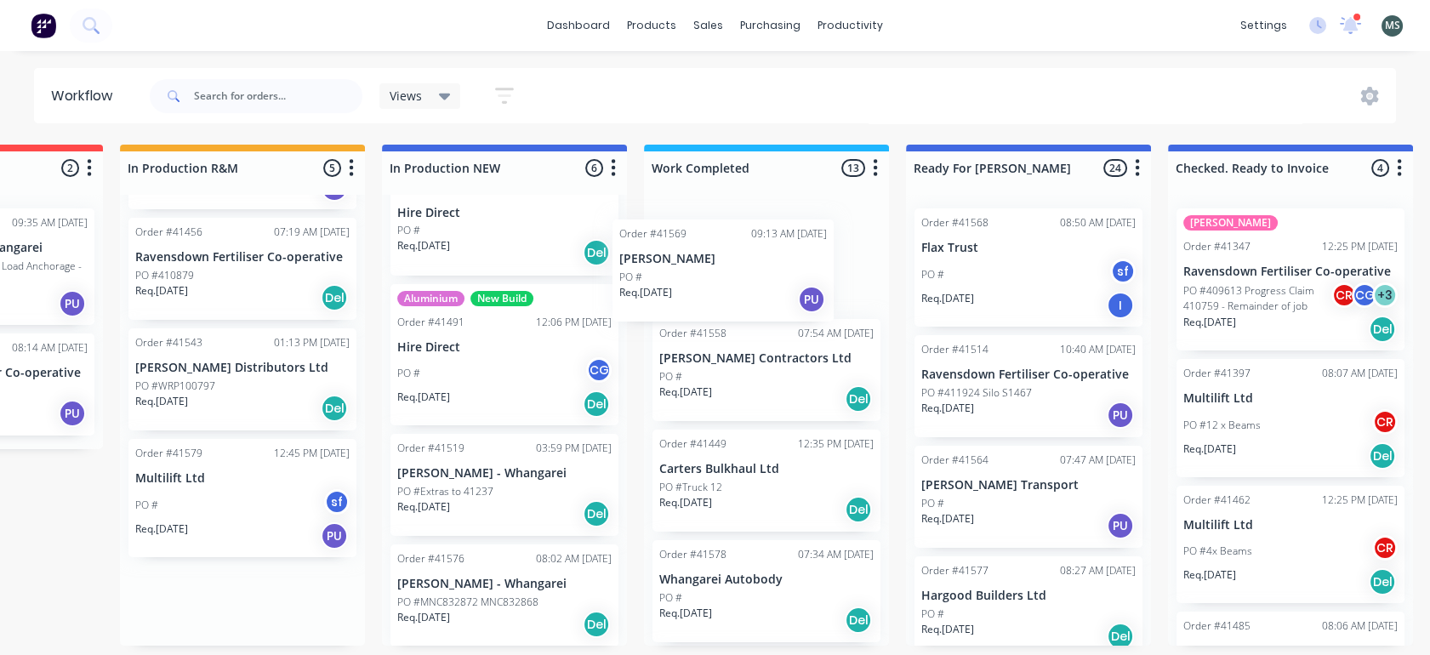
drag, startPoint x: 199, startPoint y: 490, endPoint x: 709, endPoint y: 289, distance: 547.6
click at [709, 289] on div "Submitted 10 Status colour #273444 hex #273444 Save Cancel Summaries Total orde…" at bounding box center [965, 395] width 2837 height 501
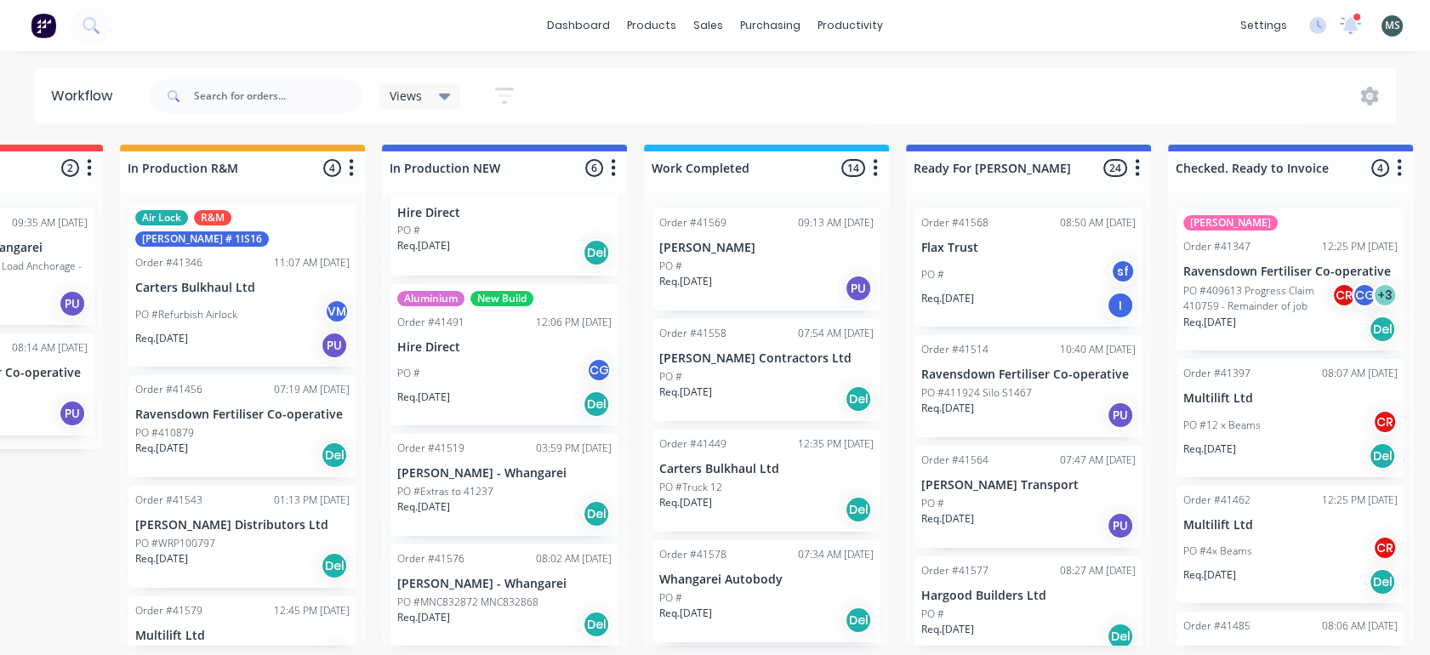
scroll to position [0, 0]
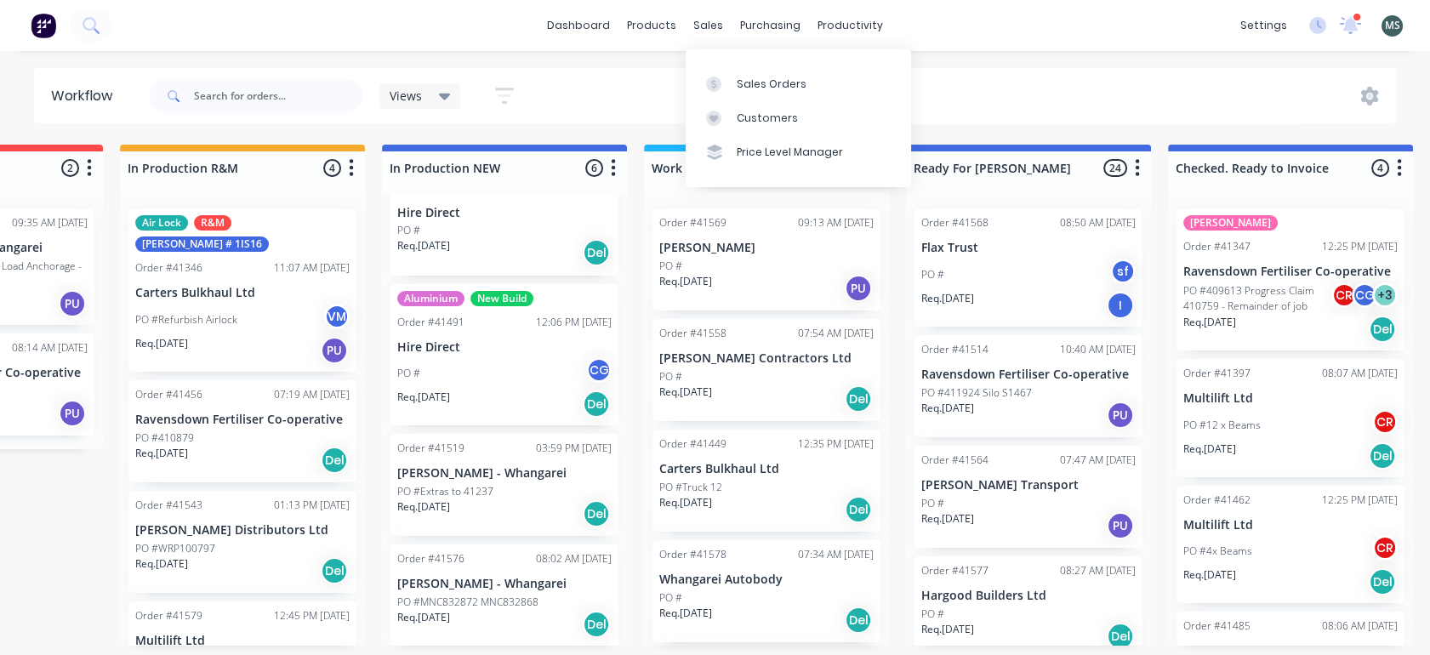
click at [707, 28] on div "sales" at bounding box center [708, 26] width 47 height 26
click at [773, 84] on div "Sales Orders" at bounding box center [772, 84] width 70 height 15
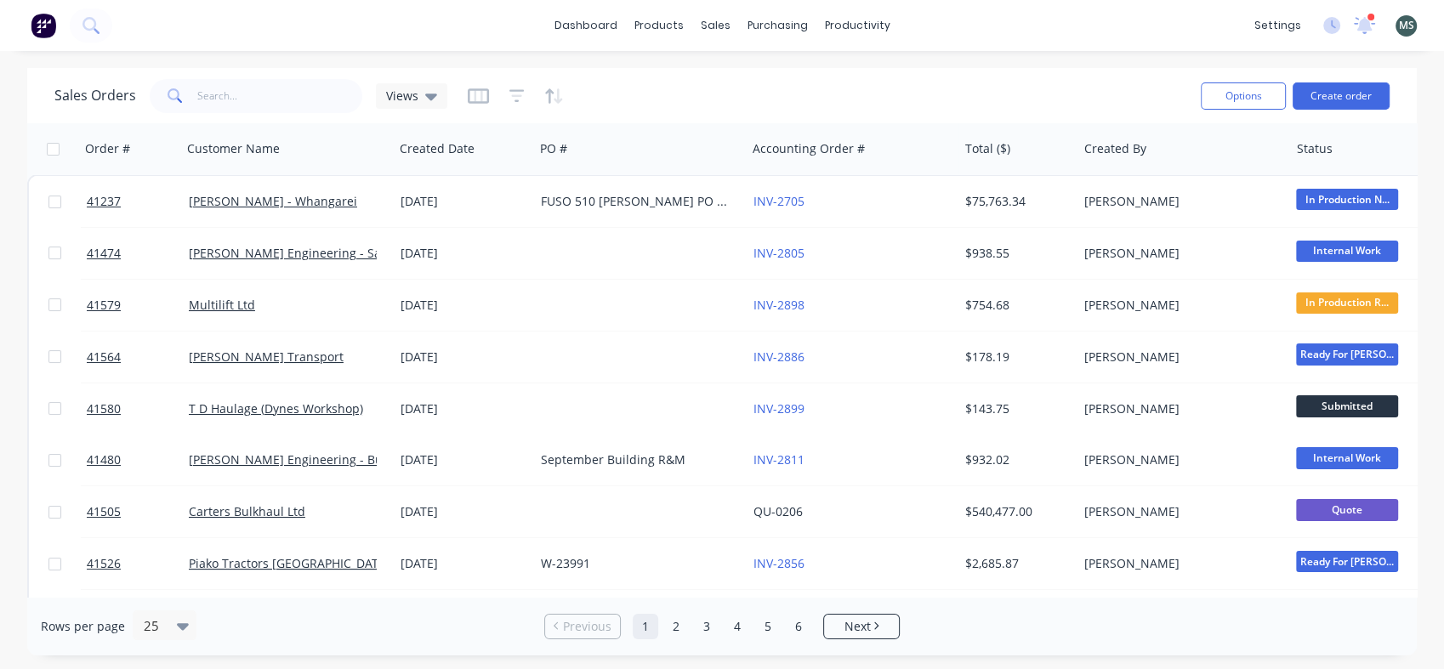
click at [1242, 88] on button "Options" at bounding box center [1243, 96] width 85 height 27
click at [222, 95] on input "text" at bounding box center [280, 96] width 166 height 34
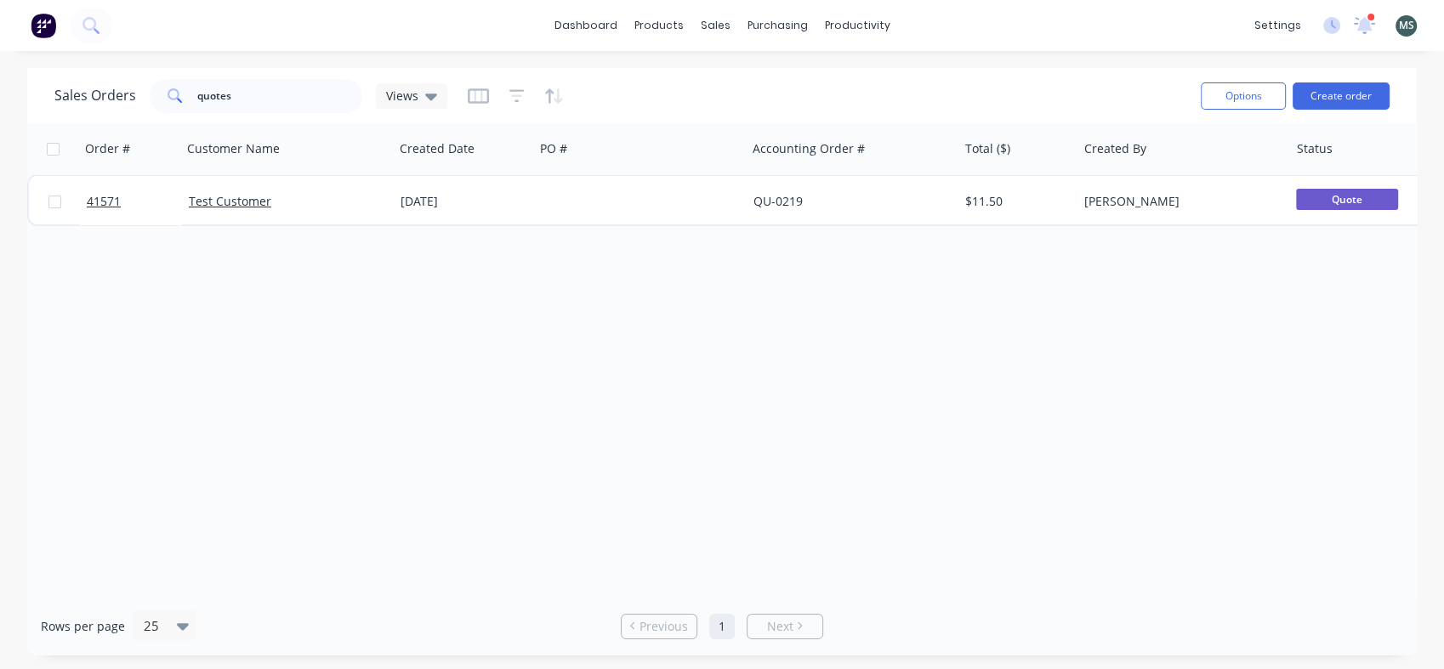
click at [437, 96] on div "Views" at bounding box center [411, 96] width 71 height 26
click at [246, 110] on input "quotes" at bounding box center [280, 96] width 166 height 34
type input "q"
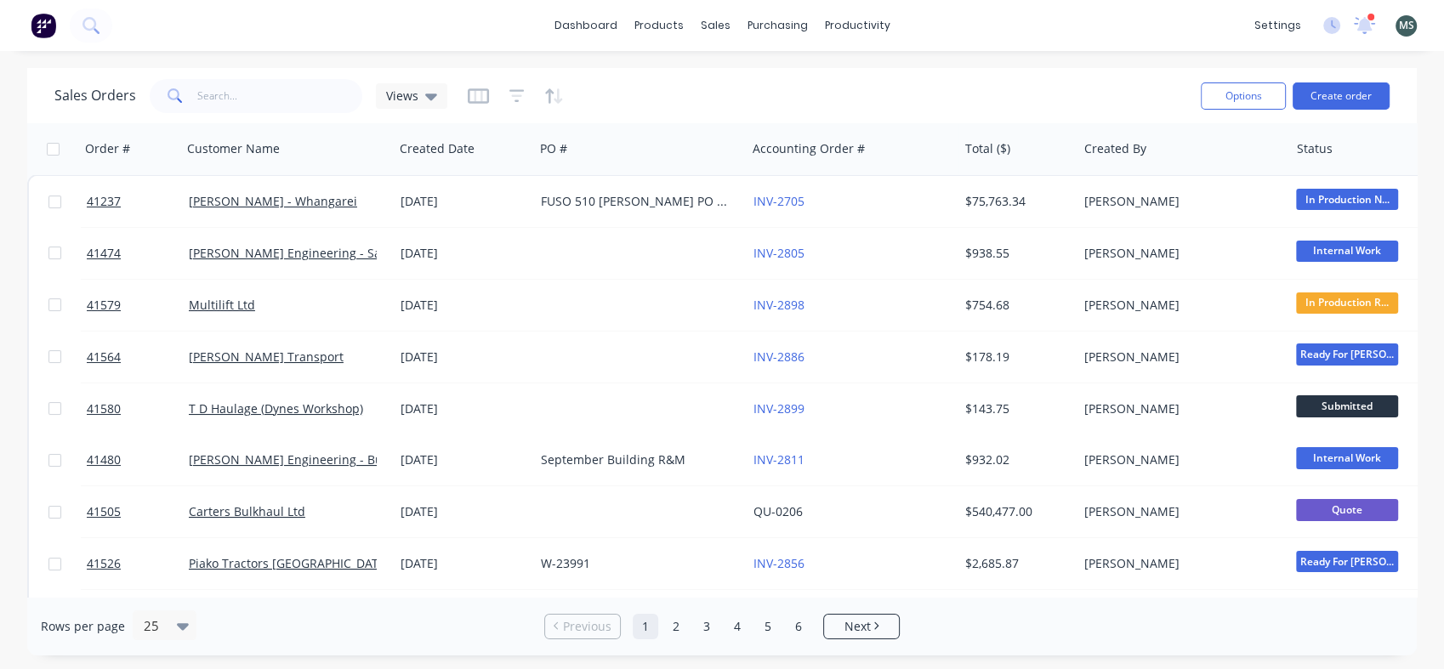
click at [425, 104] on div "Views" at bounding box center [411, 96] width 71 height 26
click at [517, 95] on icon "button" at bounding box center [516, 95] width 11 height 3
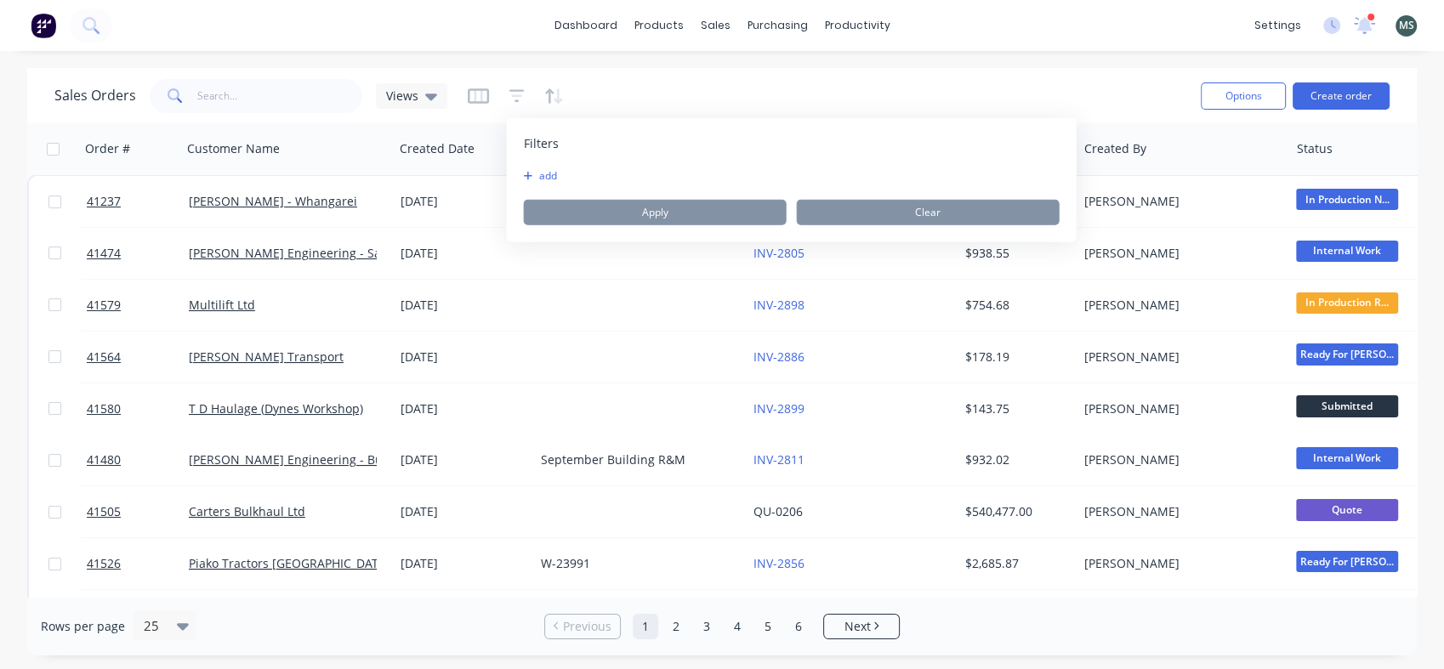
click at [471, 101] on icon "button" at bounding box center [478, 95] width 21 height 15
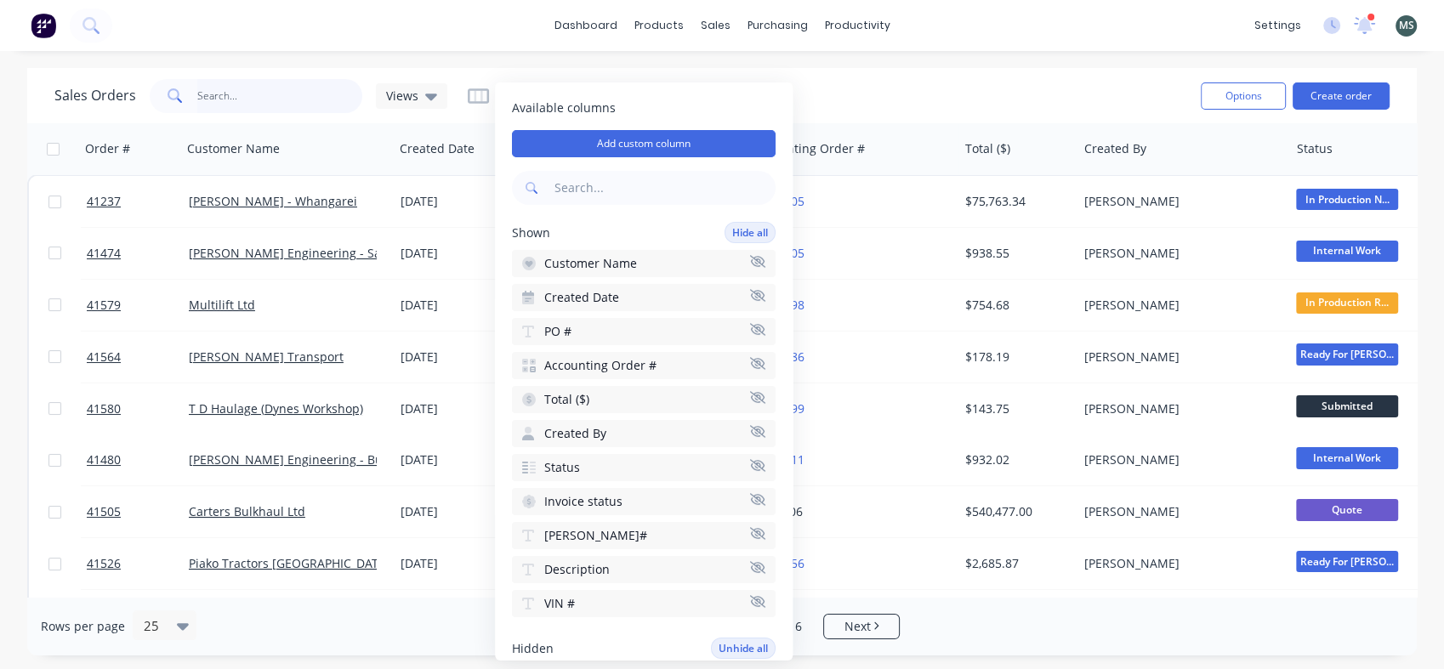
click at [256, 87] on input "text" at bounding box center [280, 96] width 166 height 34
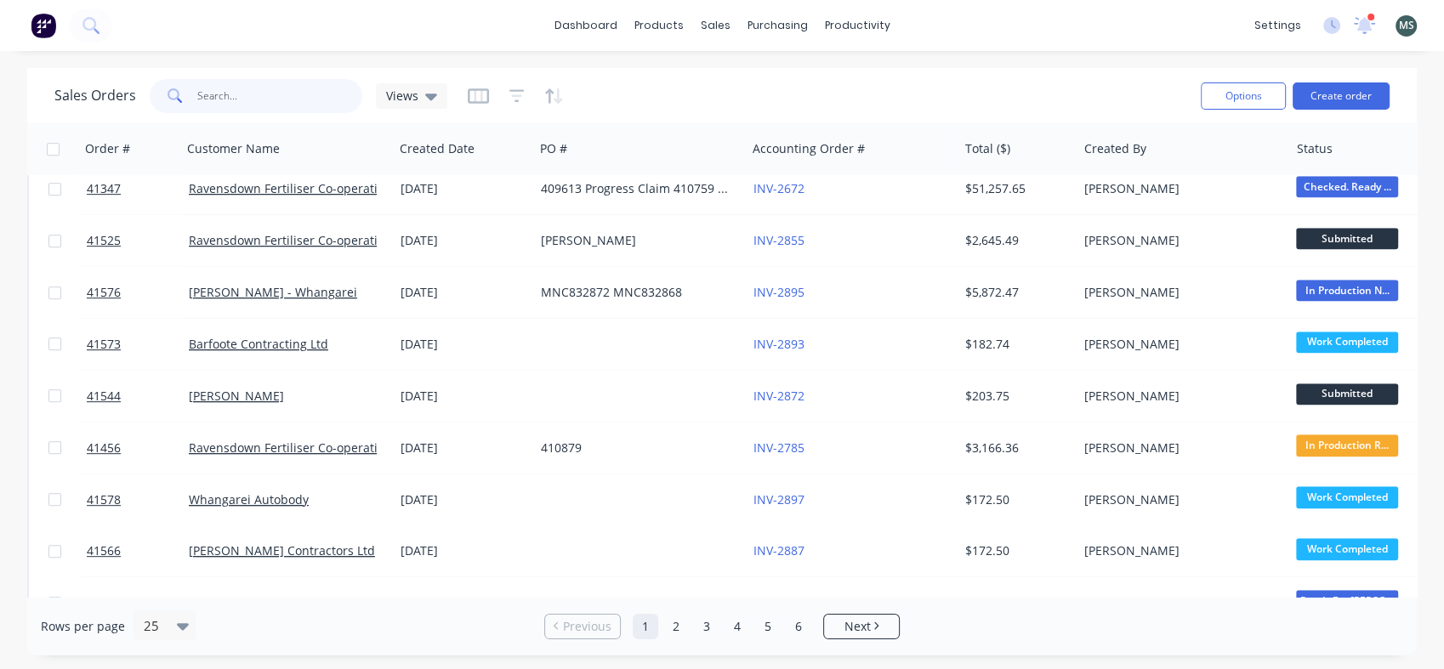
scroll to position [880, 0]
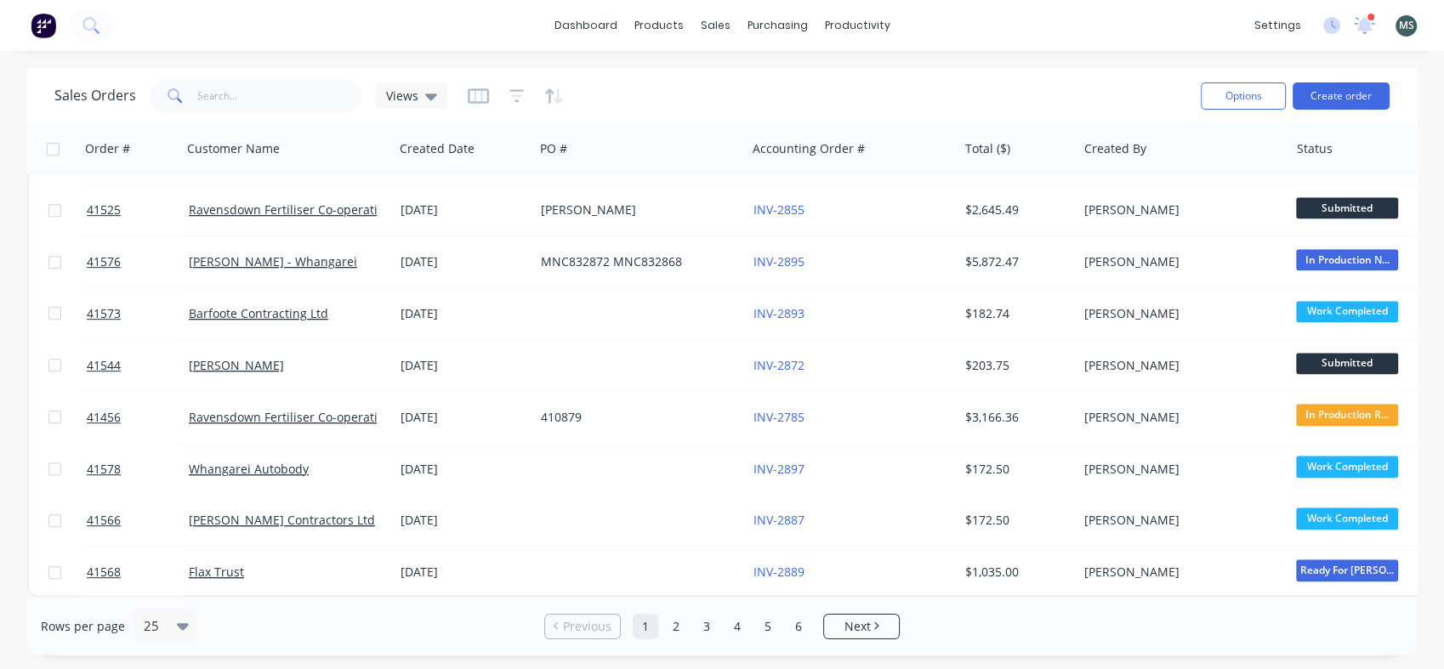
click at [1443, 632] on html "dashboard products sales purchasing productivity dashboard products Product Cat…" at bounding box center [722, 334] width 1444 height 669
click at [862, 623] on span "Next" at bounding box center [857, 626] width 26 height 17
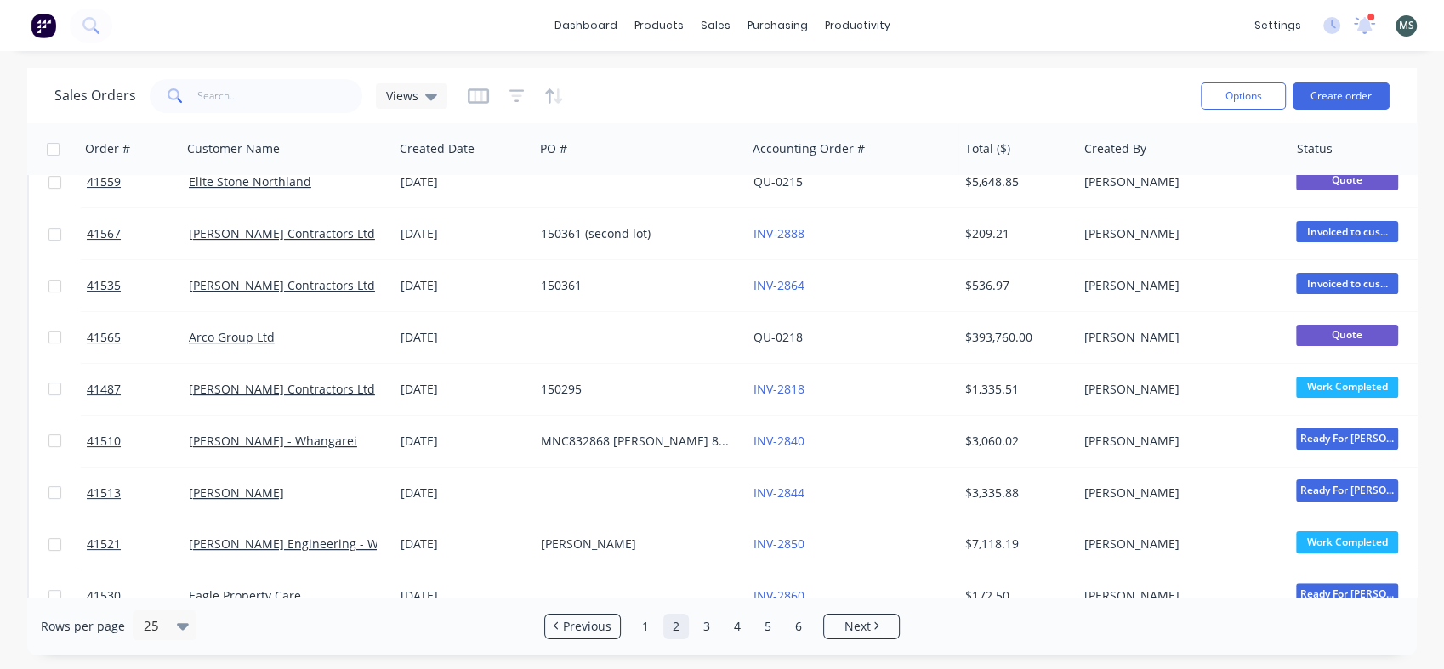
scroll to position [389, 0]
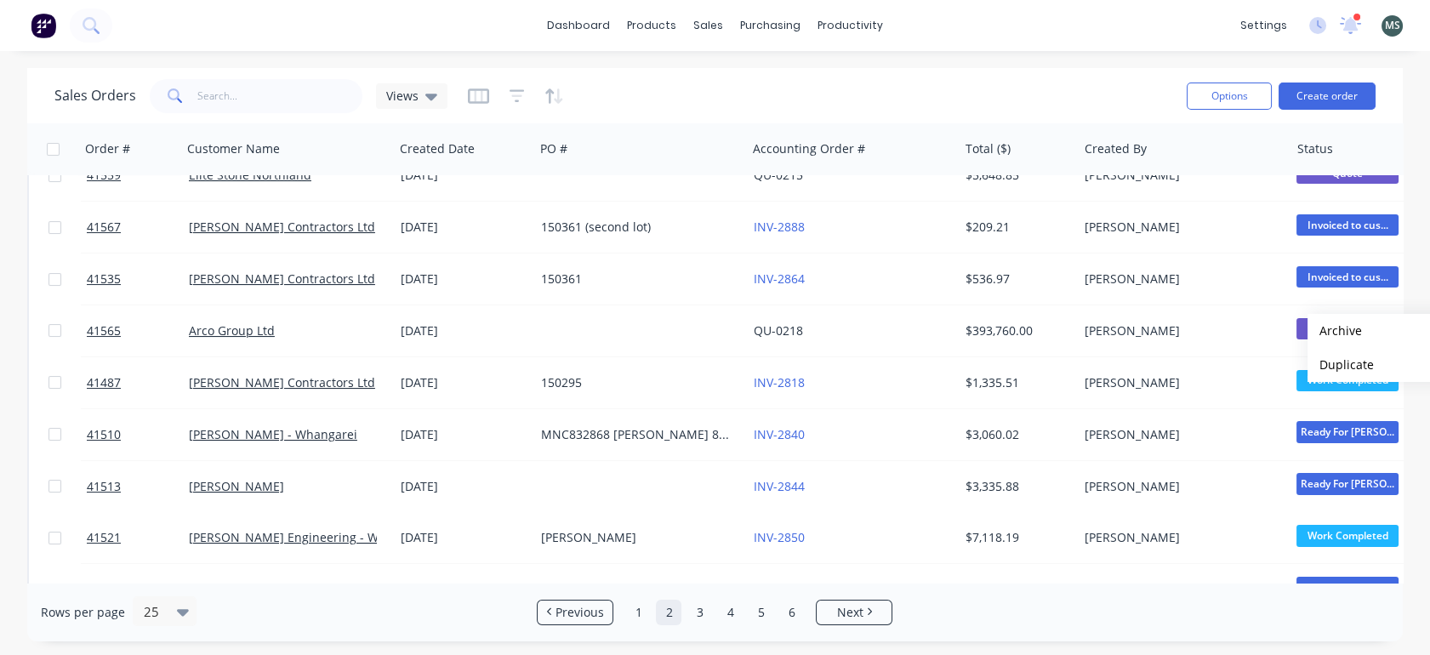
click at [1246, 320] on div "[PERSON_NAME]" at bounding box center [1184, 330] width 212 height 51
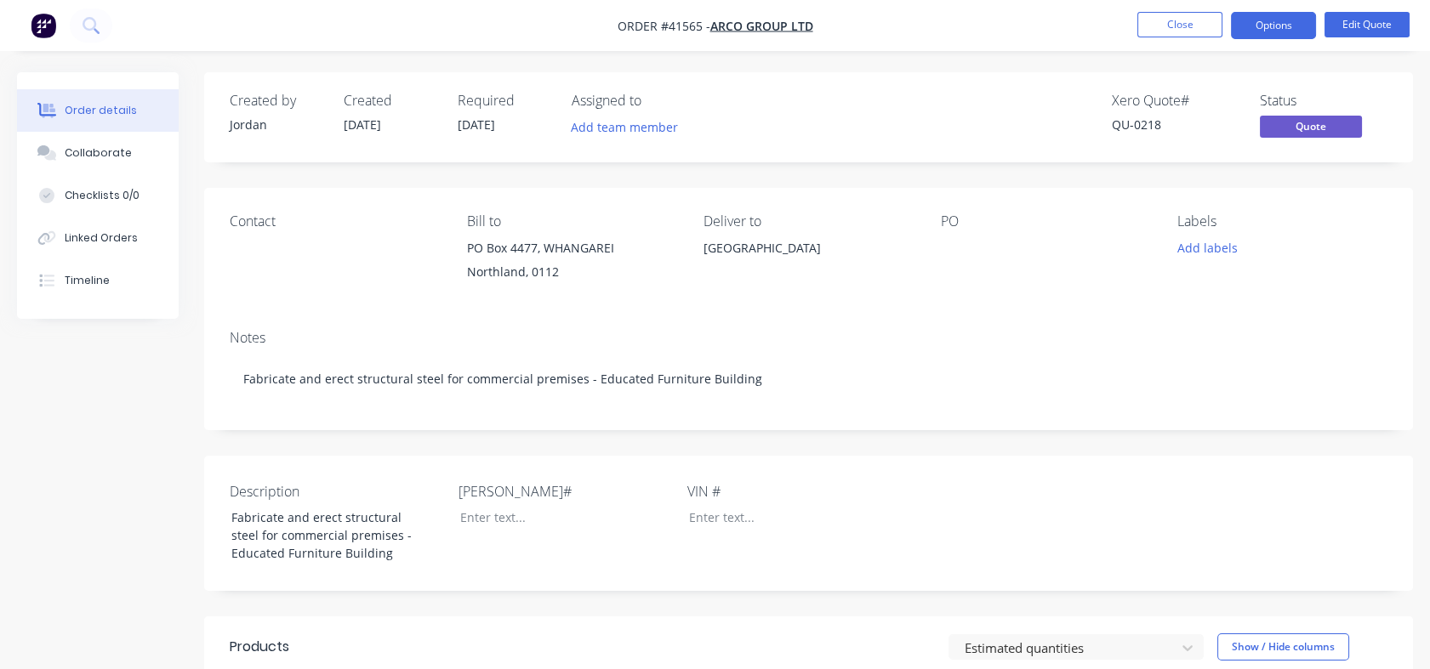
drag, startPoint x: 1240, startPoint y: 105, endPoint x: 1165, endPoint y: 26, distance: 108.9
click at [1165, 26] on div "Order #41565 - Arco Group Ltd Close Options Edit Quote Order details Collaborat…" at bounding box center [715, 639] width 1430 height 1278
drag, startPoint x: 1165, startPoint y: 26, endPoint x: 1144, endPoint y: 30, distance: 21.7
click at [1144, 30] on button "Close" at bounding box center [1179, 25] width 85 height 26
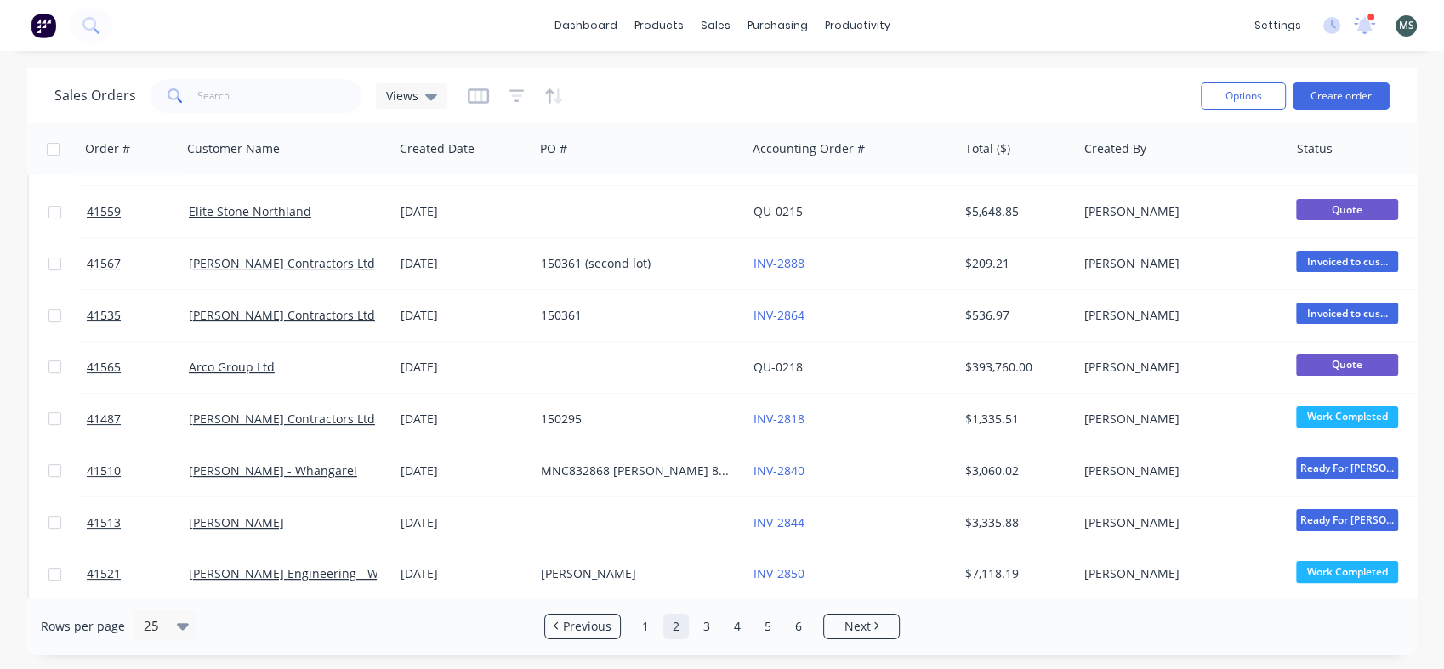
scroll to position [386, 0]
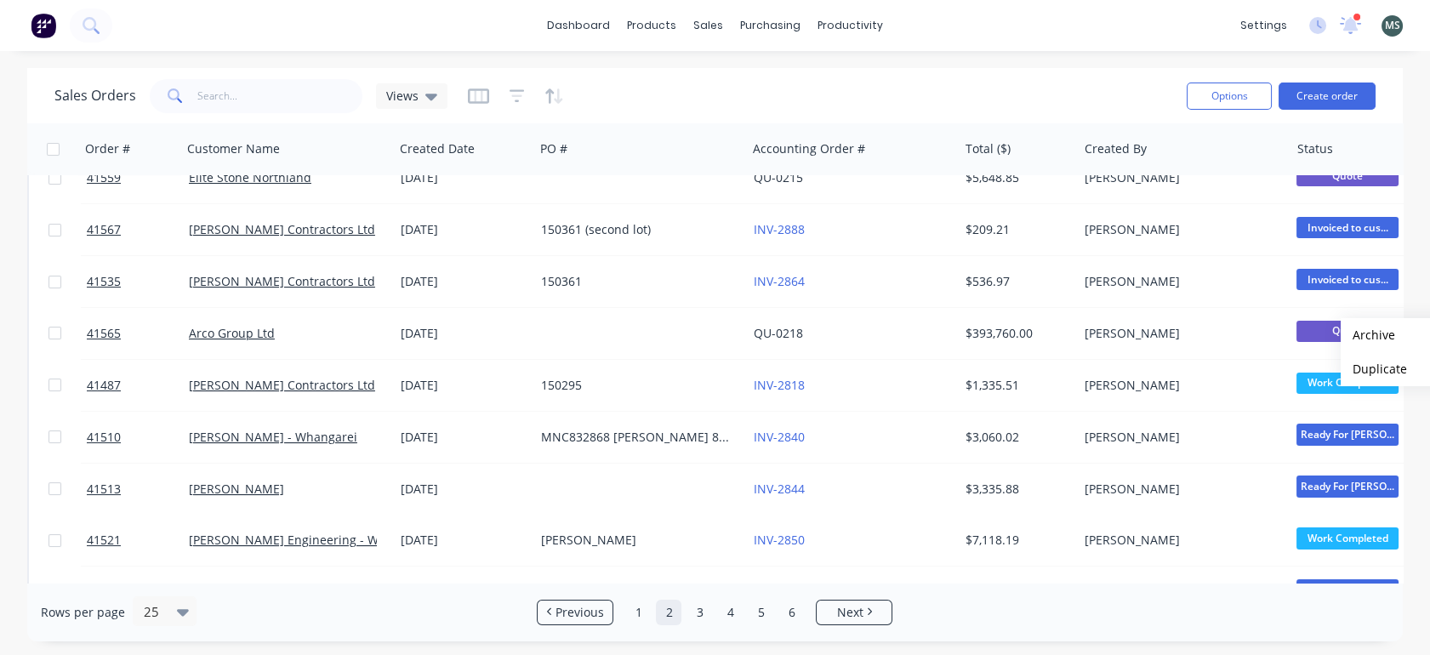
click at [1361, 333] on button "Archive" at bounding box center [1426, 335] width 170 height 34
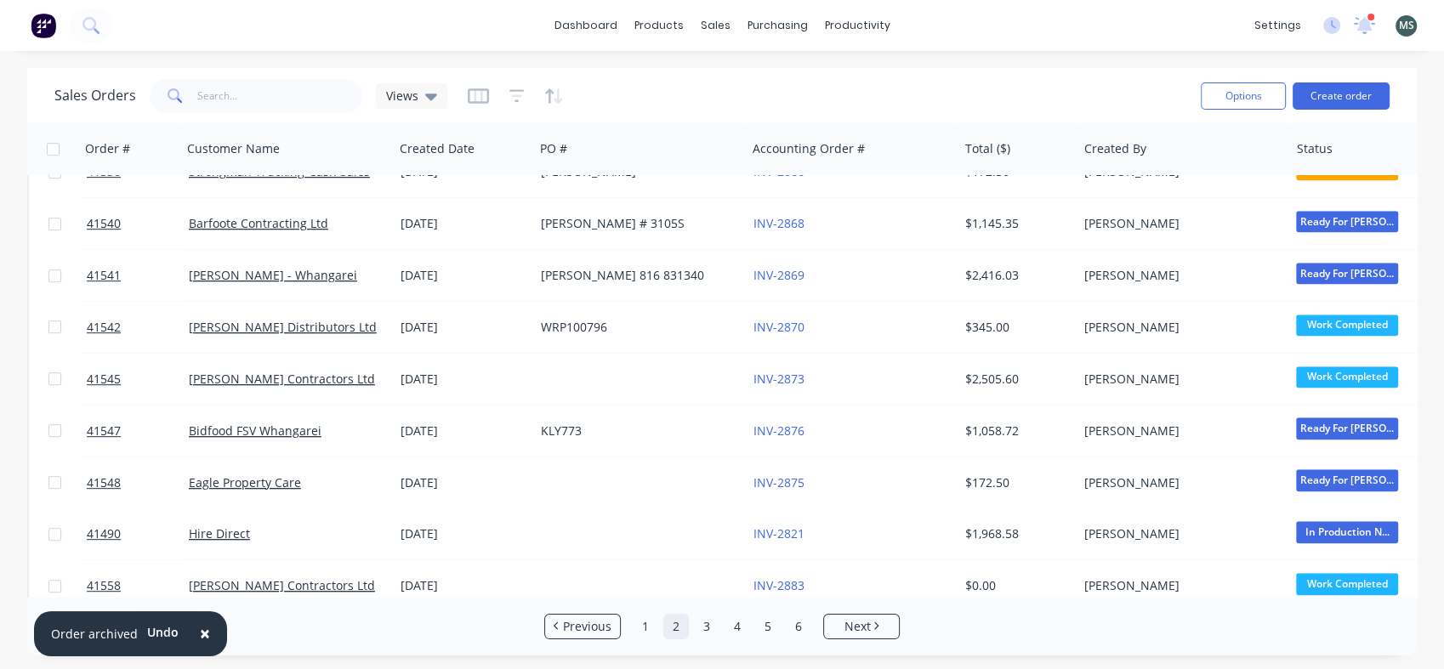
scroll to position [880, 0]
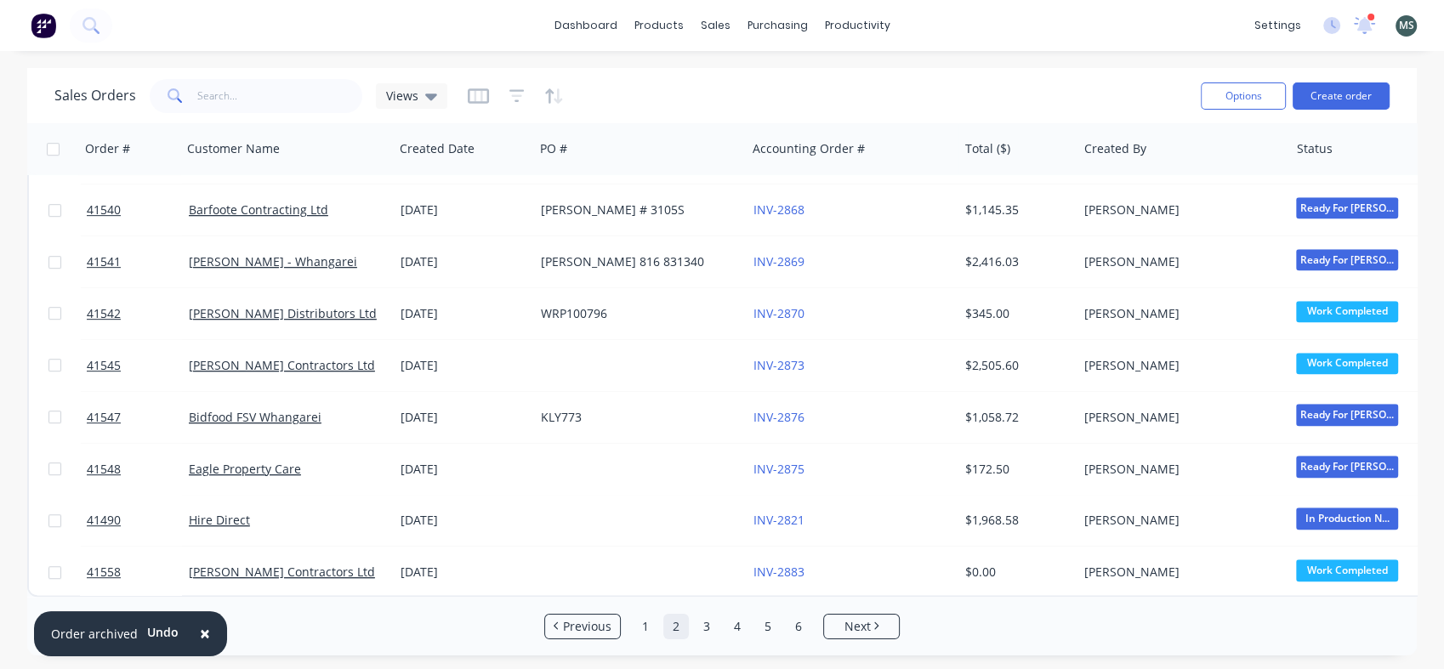
click at [702, 626] on link "3" at bounding box center [707, 627] width 26 height 26
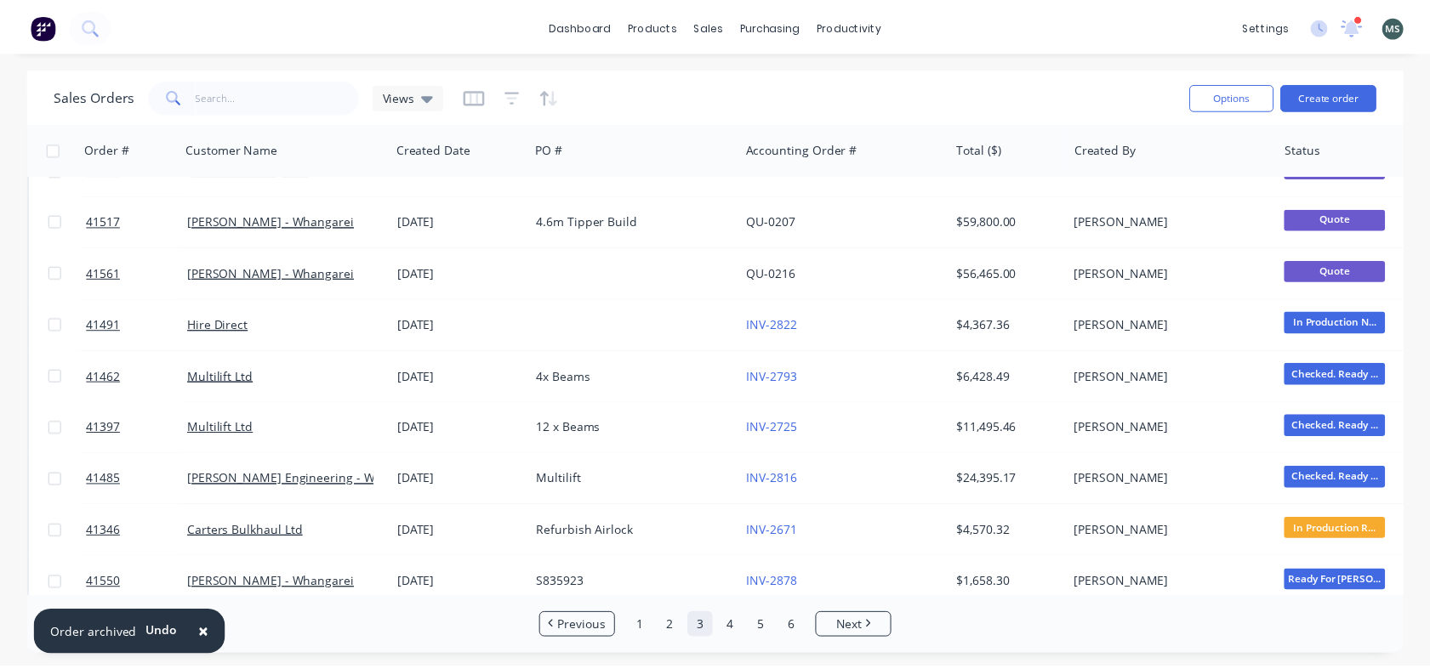
scroll to position [0, 0]
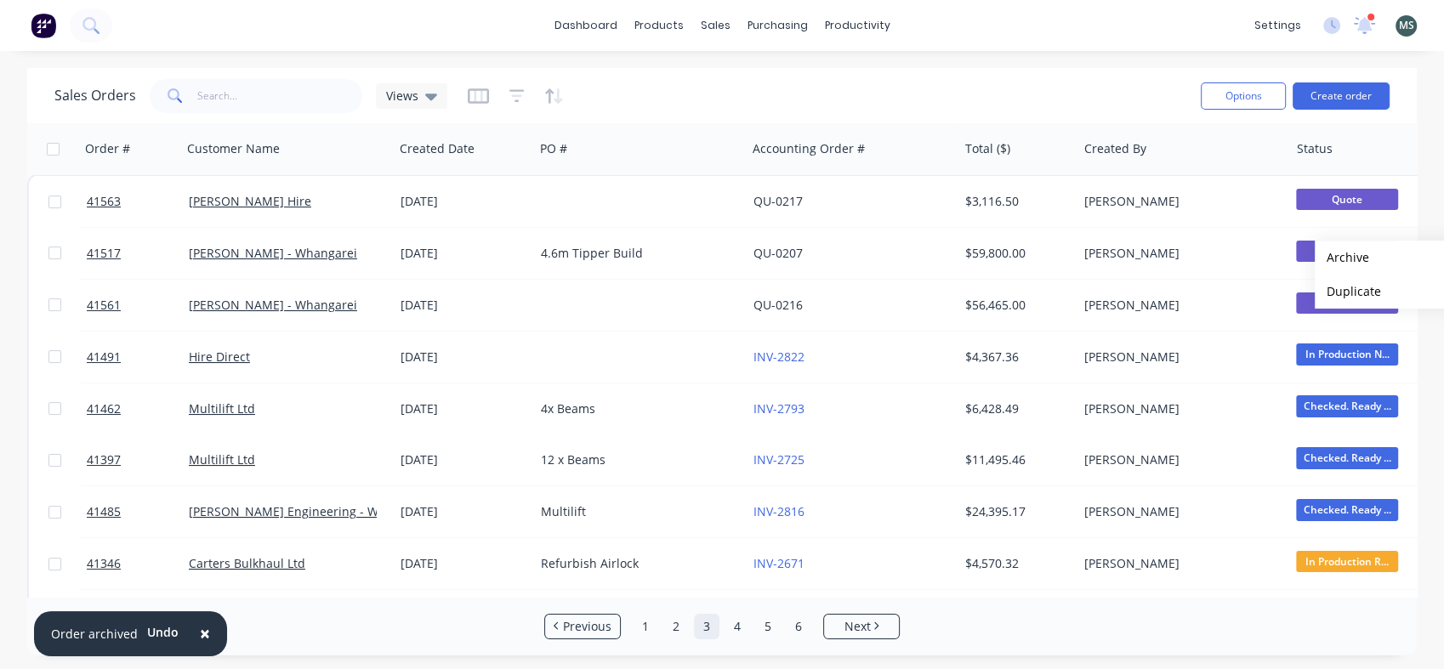
click at [1305, 255] on span "Quote" at bounding box center [1347, 251] width 102 height 21
click at [1341, 248] on span "Quote" at bounding box center [1347, 251] width 102 height 21
click at [601, 250] on div "4.6m Tipper Build" at bounding box center [635, 253] width 189 height 17
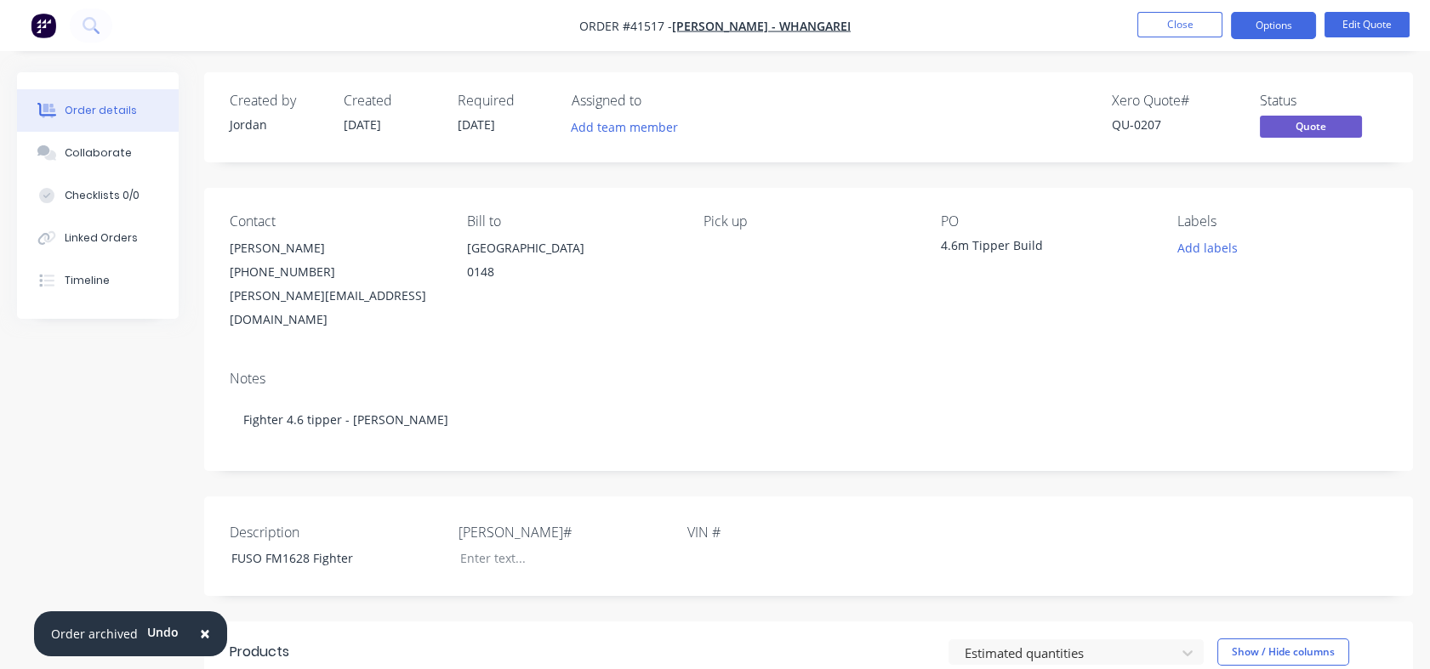
click at [1313, 129] on span "Quote" at bounding box center [1311, 126] width 102 height 21
click at [1276, 27] on button "Options" at bounding box center [1273, 25] width 85 height 27
click at [1268, 20] on button "Options" at bounding box center [1273, 25] width 85 height 27
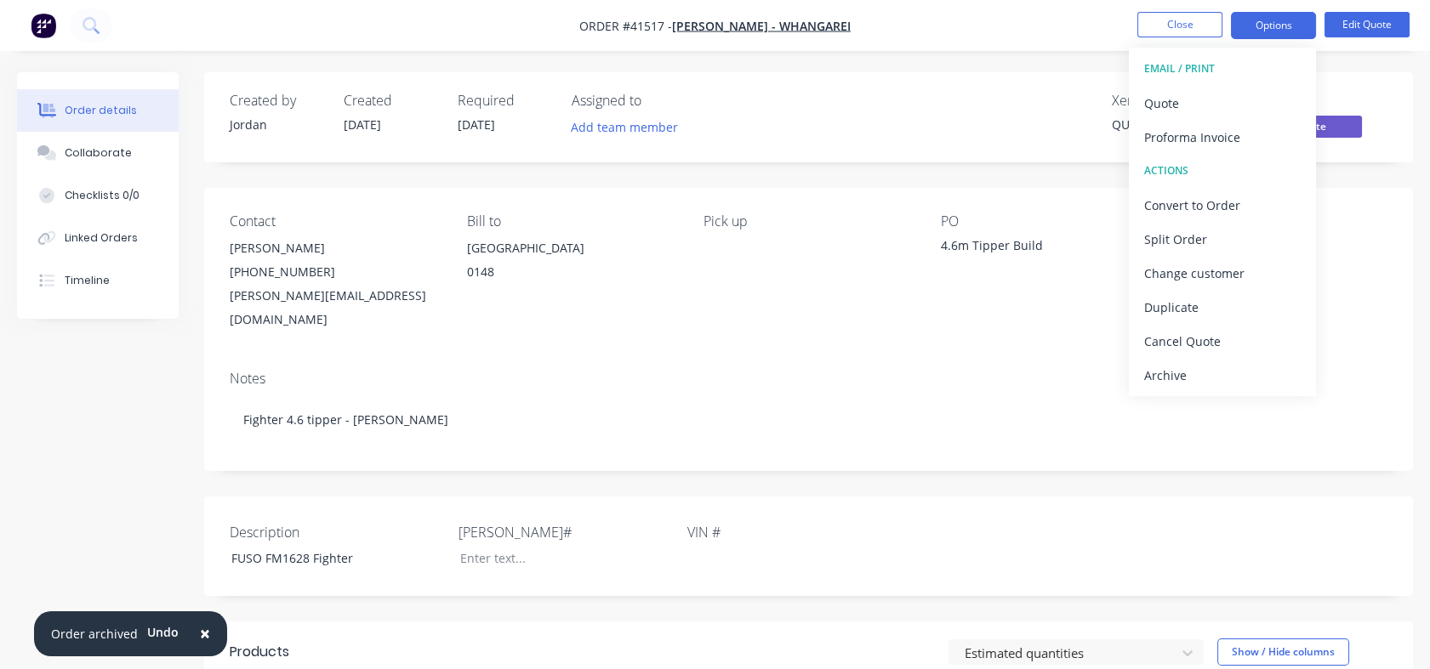
click at [1191, 202] on div "Convert to Order" at bounding box center [1222, 205] width 157 height 25
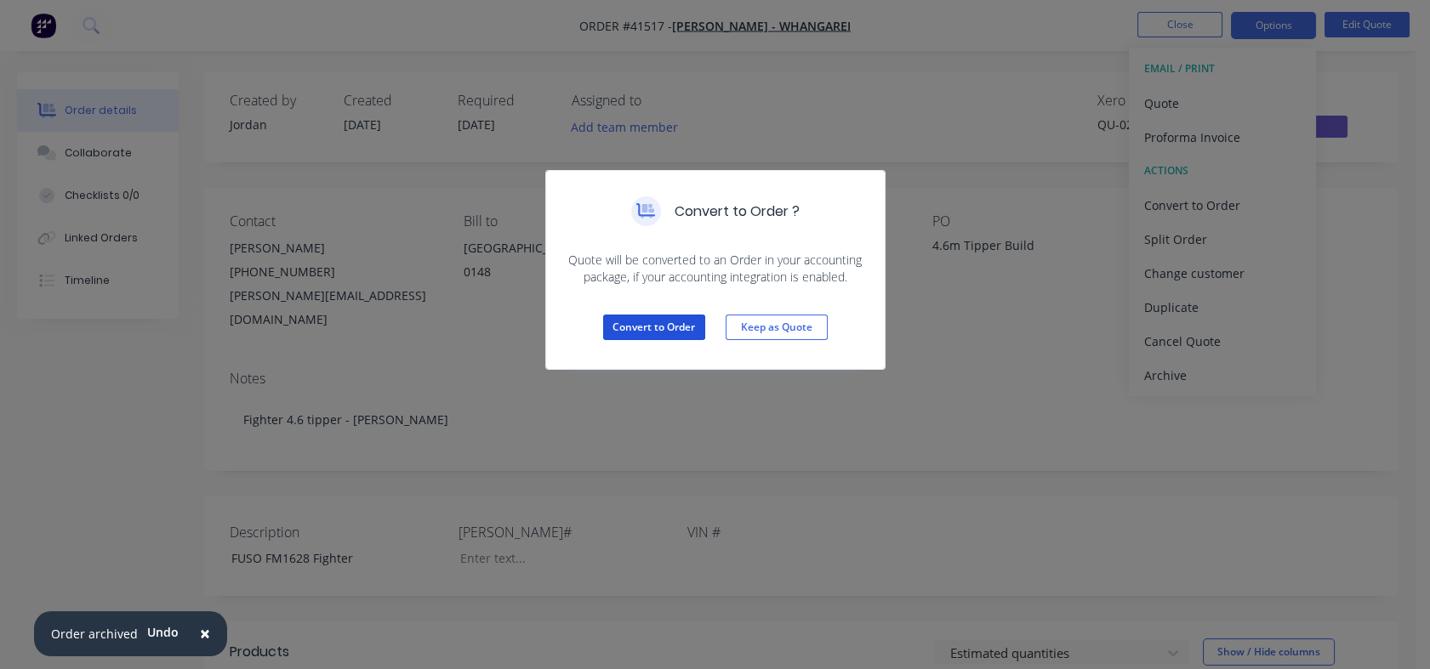
click at [680, 325] on button "Convert to Order" at bounding box center [654, 328] width 102 height 26
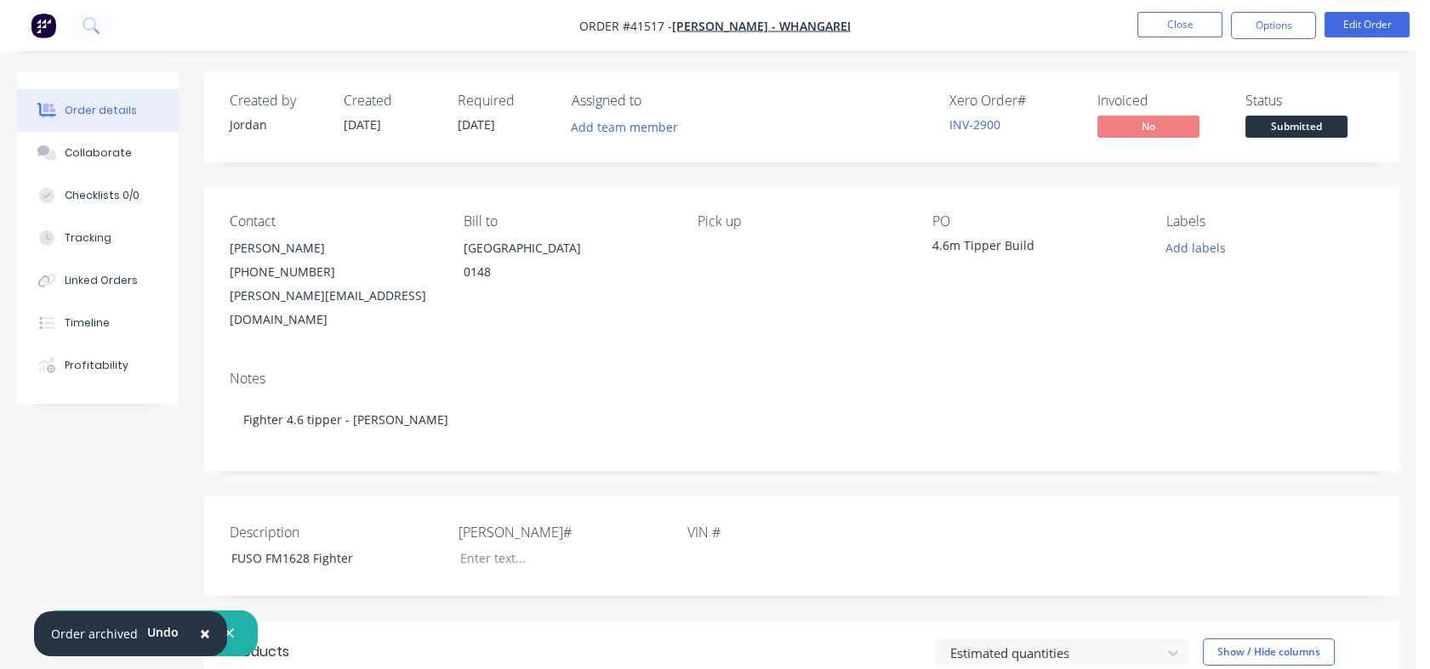
click at [1181, 23] on button "Close" at bounding box center [1179, 25] width 85 height 26
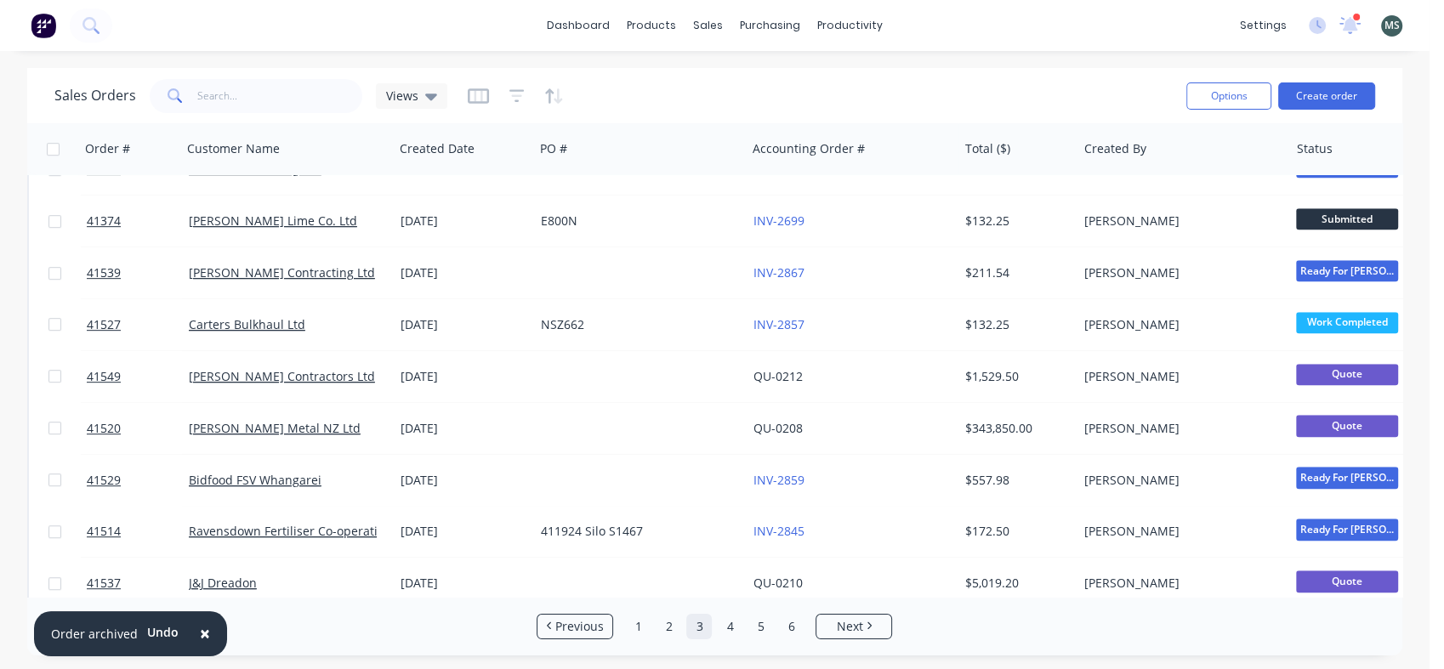
scroll to position [880, 0]
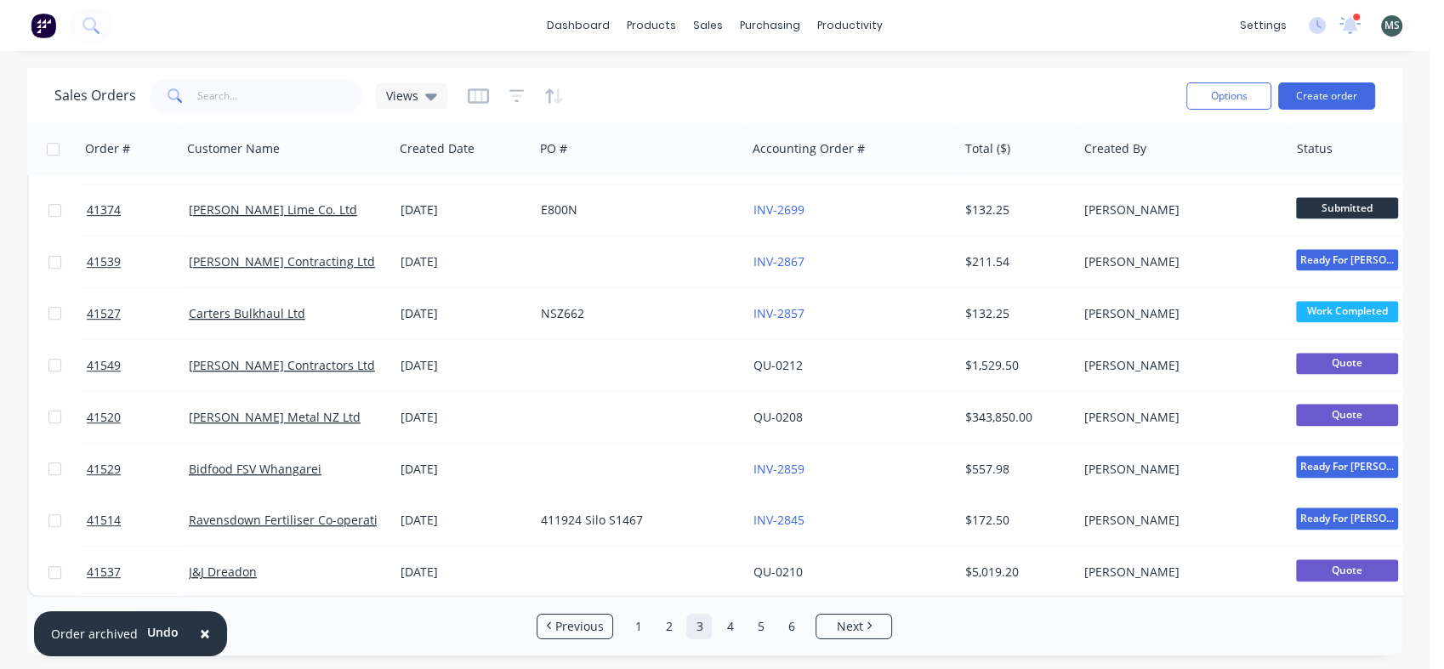
click at [735, 625] on link "4" at bounding box center [730, 627] width 26 height 26
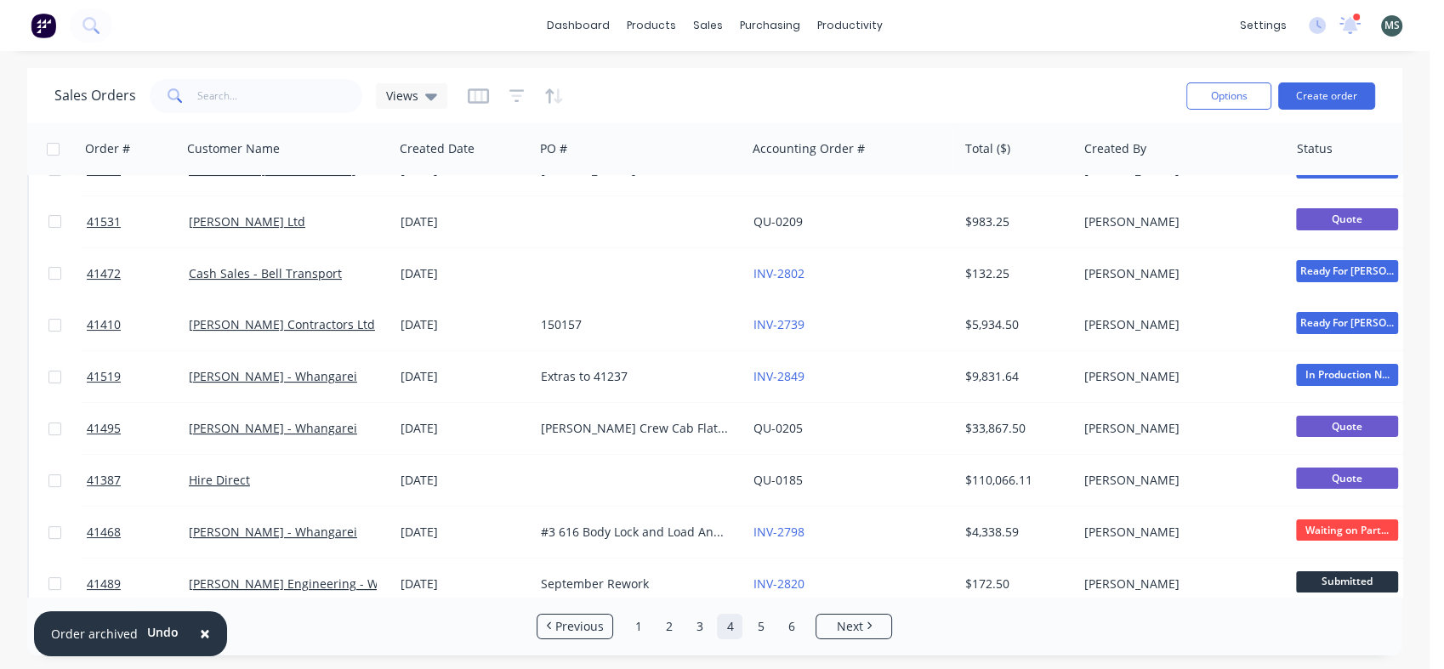
scroll to position [138, 0]
